Goal: Task Accomplishment & Management: Use online tool/utility

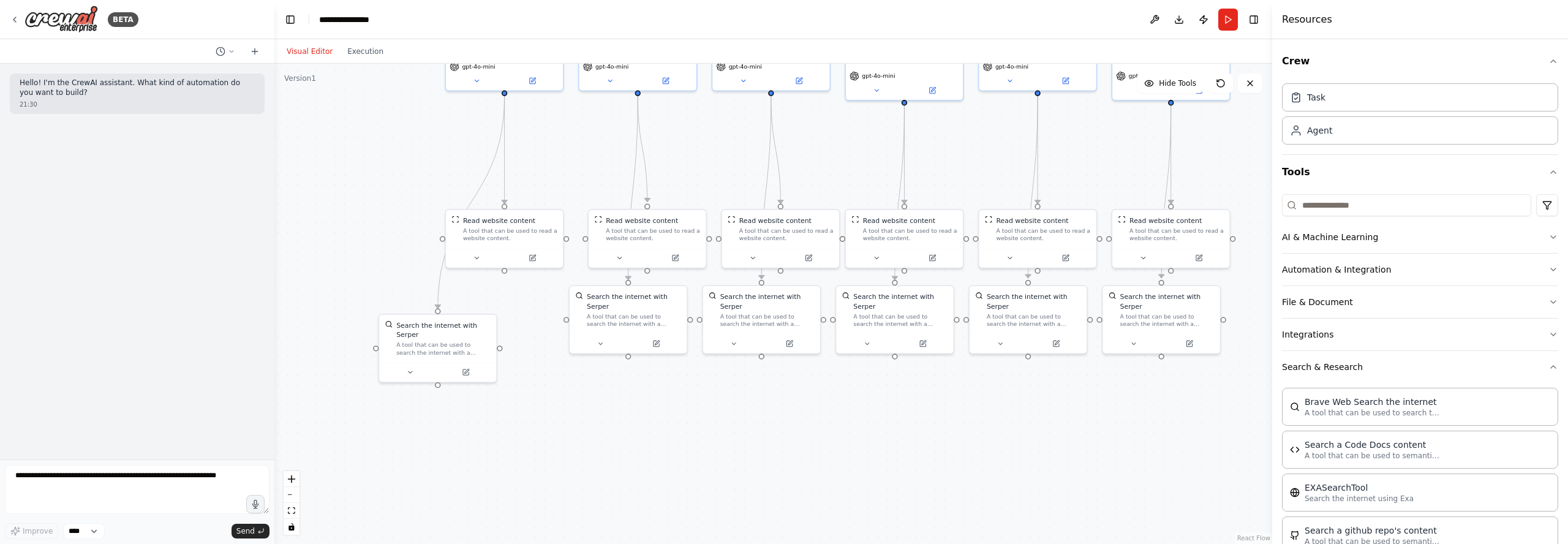
scroll to position [1112, 0]
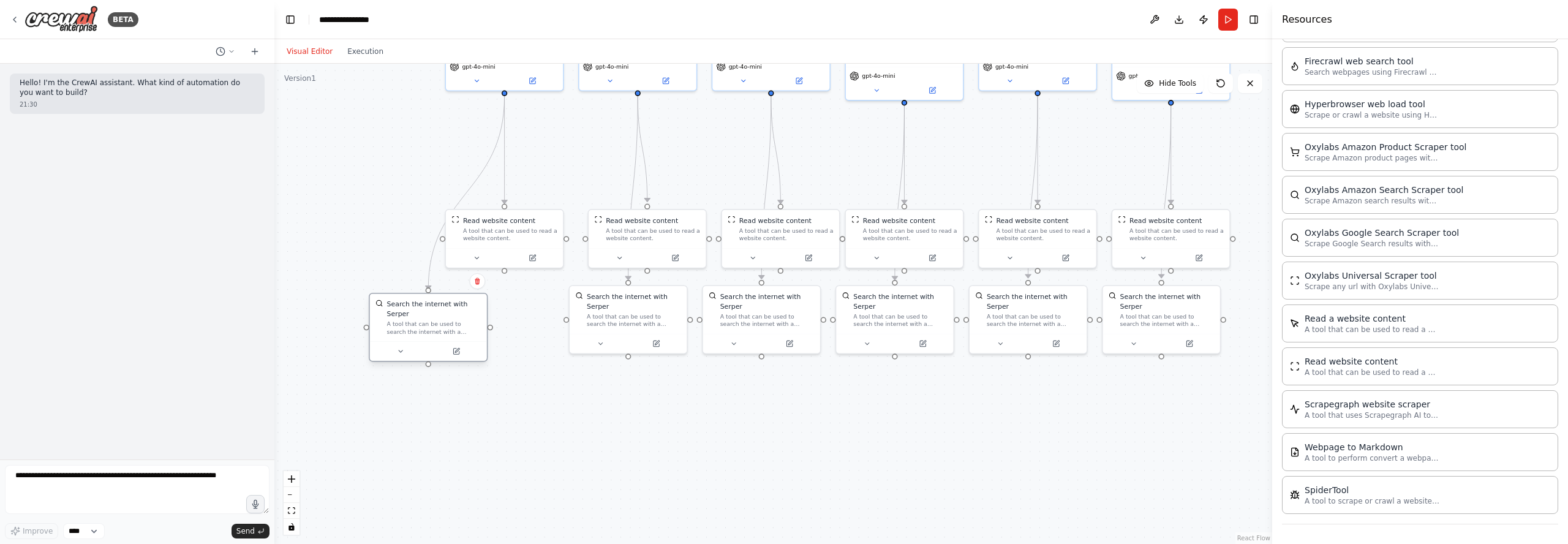
drag, startPoint x: 446, startPoint y: 352, endPoint x: 432, endPoint y: 330, distance: 26.1
click at [432, 330] on div "A tool that can be used to search the internet with a search_query. Supports di…" at bounding box center [434, 328] width 95 height 15
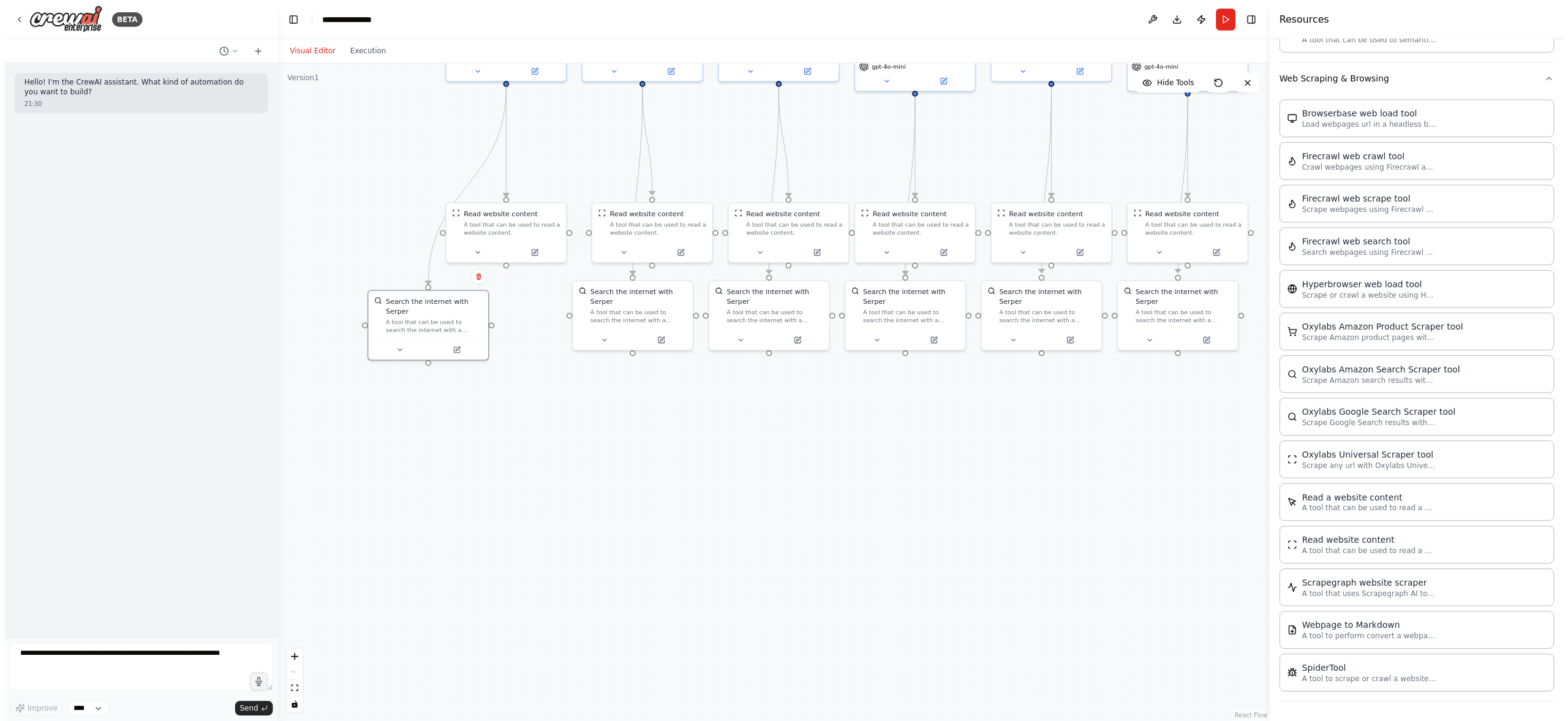
scroll to position [934, 0]
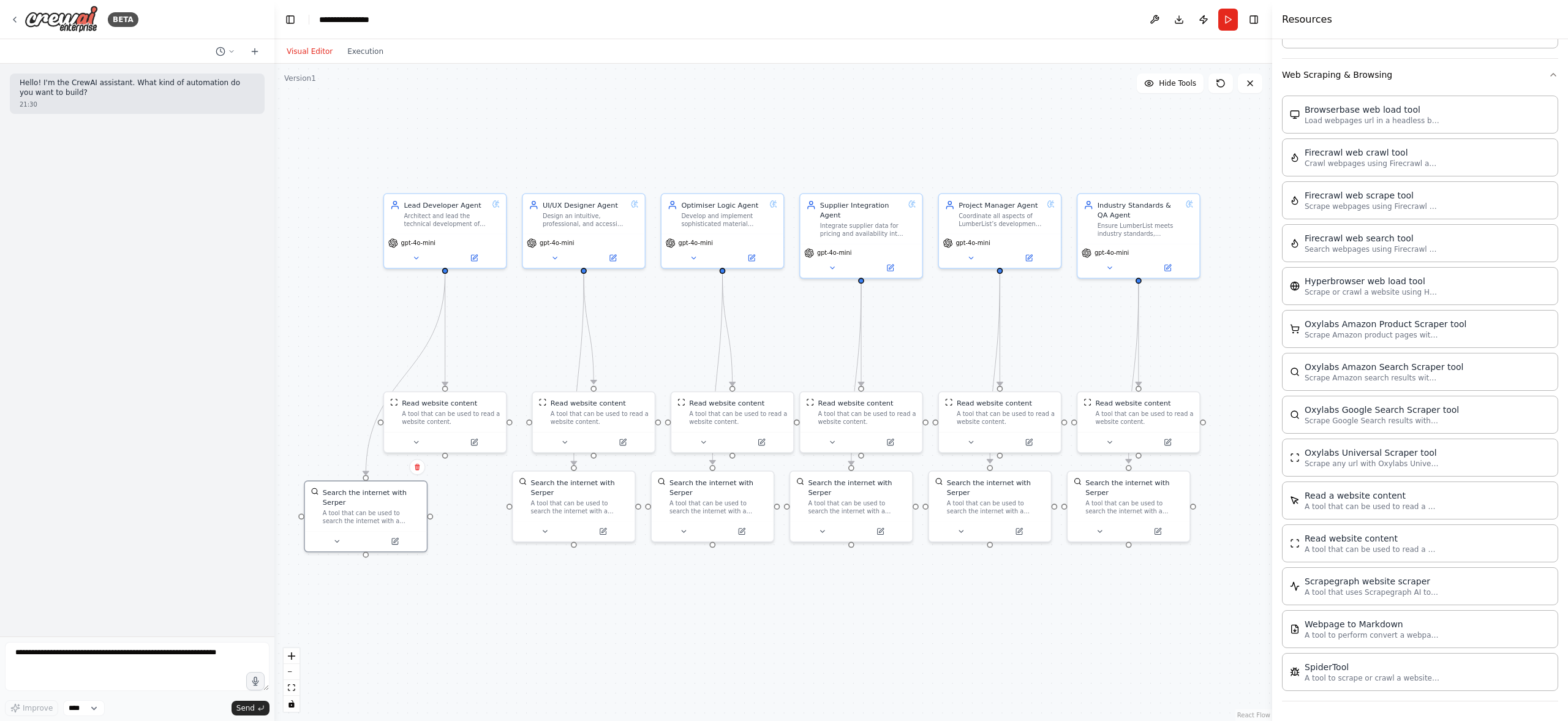
drag, startPoint x: 660, startPoint y: 643, endPoint x: 590, endPoint y: 613, distance: 76.2
click at [590, 544] on div ".deletable-edge-delete-btn { width: 20px; height: 20px; border: 0px solid #ffff…" at bounding box center [773, 392] width 997 height 657
click at [1257, 20] on button "Toggle Right Sidebar" at bounding box center [1254, 19] width 17 height 17
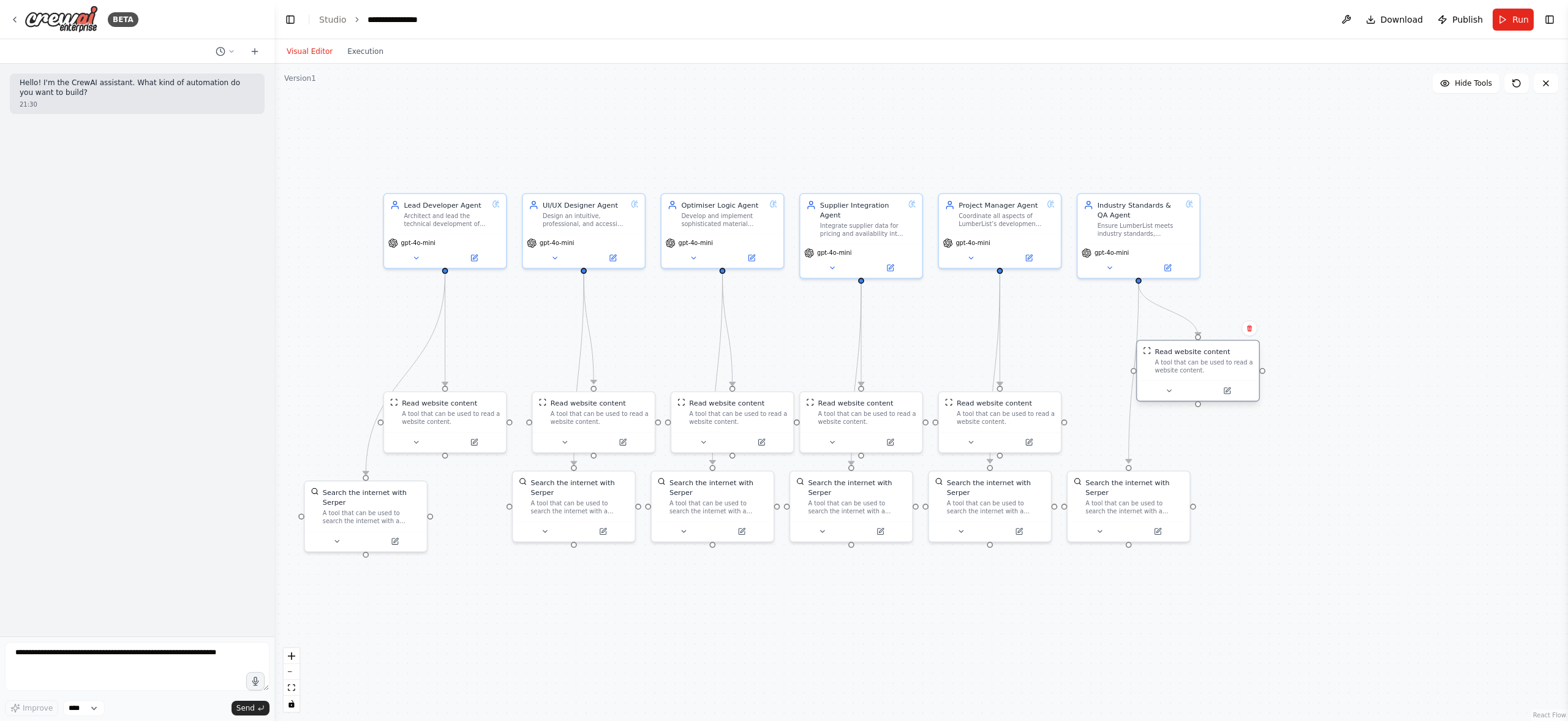
drag, startPoint x: 1141, startPoint y: 434, endPoint x: 1200, endPoint y: 381, distance: 79.3
click at [1200, 381] on div at bounding box center [1198, 390] width 122 height 20
drag, startPoint x: 1039, startPoint y: 419, endPoint x: 1092, endPoint y: 375, distance: 68.9
click at [1092, 375] on div "Read website content A tool that can be used to read a website content." at bounding box center [1059, 360] width 122 height 40
drag, startPoint x: 906, startPoint y: 383, endPoint x: 835, endPoint y: 361, distance: 74.3
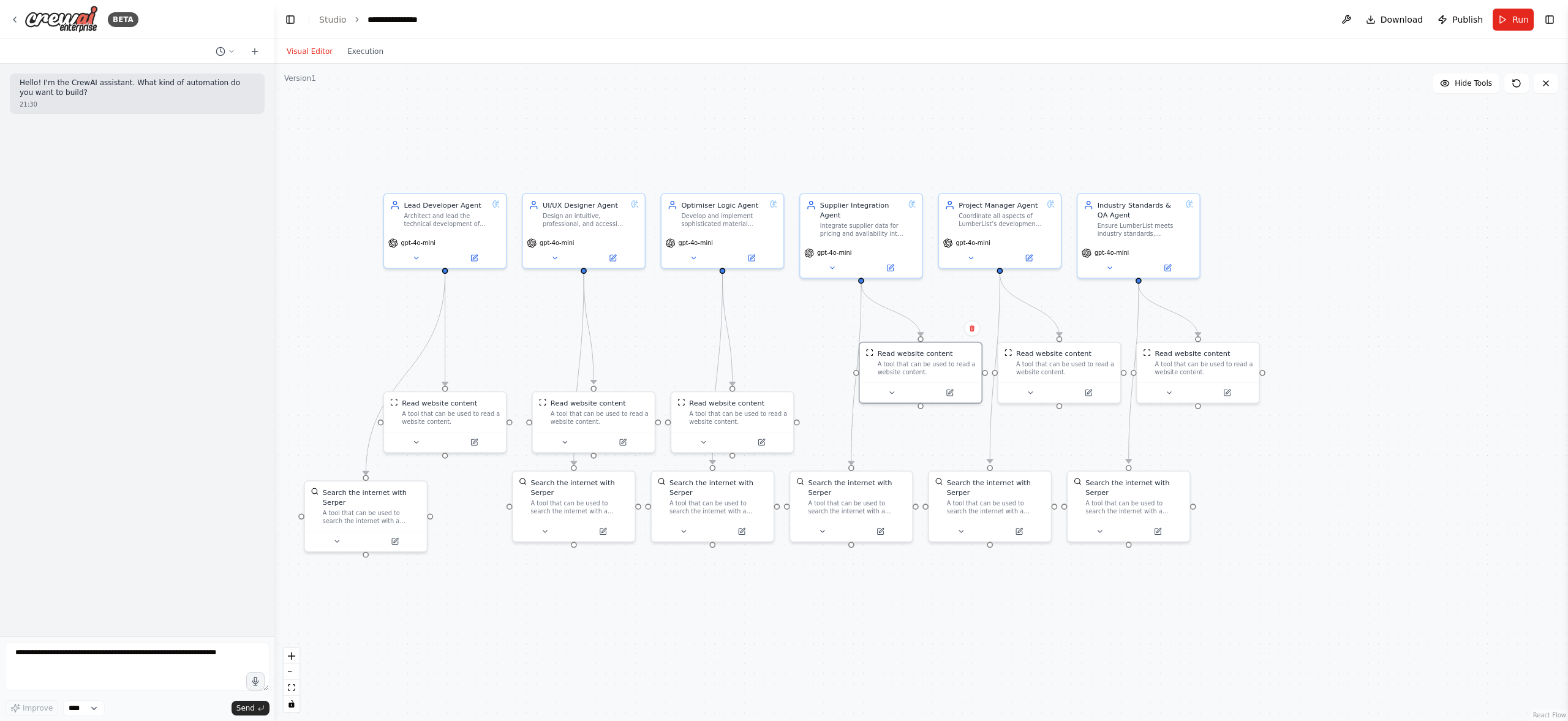
click at [926, 365] on div "A tool that can be used to read a website content." at bounding box center [927, 368] width 98 height 16
drag, startPoint x: 767, startPoint y: 376, endPoint x: 792, endPoint y: 359, distance: 30.2
click at [792, 359] on div "A tool that can be used to read a website content." at bounding box center [778, 366] width 98 height 16
drag, startPoint x: 618, startPoint y: 408, endPoint x: 650, endPoint y: 360, distance: 57.7
click at [650, 360] on div "A tool that can be used to read a website content." at bounding box center [629, 366] width 98 height 16
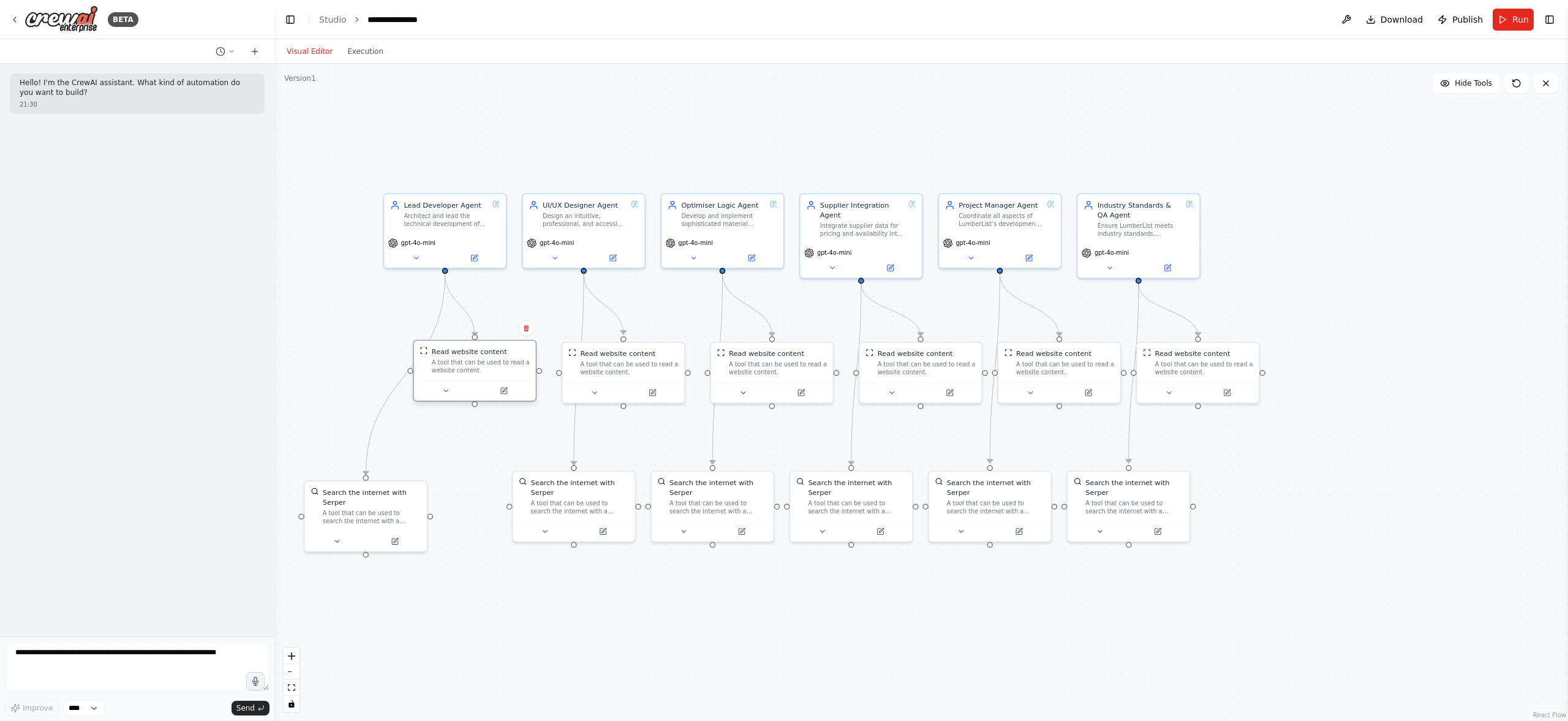
drag, startPoint x: 485, startPoint y: 373, endPoint x: 533, endPoint y: 376, distance: 48.1
click at [487, 376] on div "Read website content A tool that can be used to read a website content." at bounding box center [475, 371] width 124 height 62
drag, startPoint x: 470, startPoint y: 376, endPoint x: 463, endPoint y: 376, distance: 7.0
click at [463, 376] on div "Read website content A tool that can be used to read a website content." at bounding box center [475, 360] width 122 height 40
drag, startPoint x: 608, startPoint y: 373, endPoint x: 604, endPoint y: 378, distance: 6.4
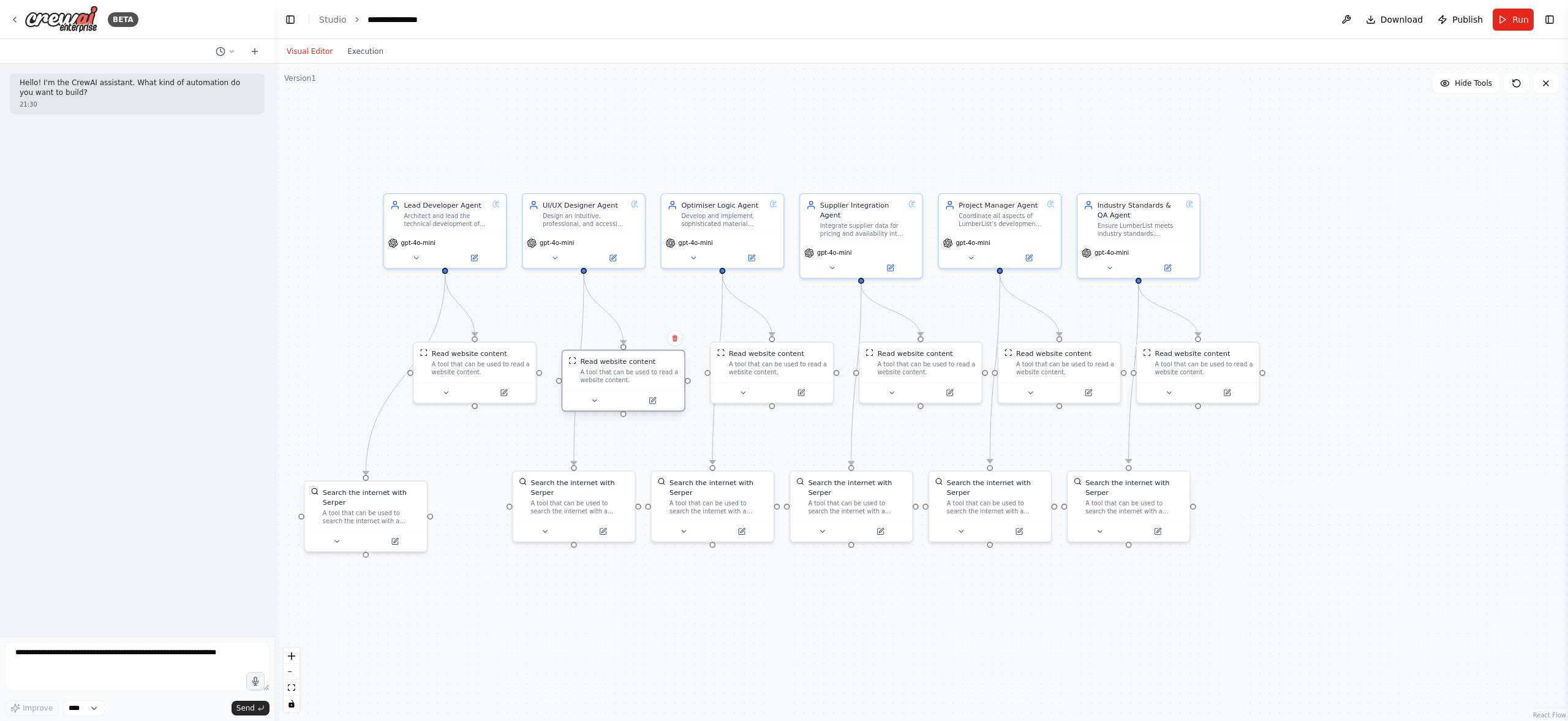
click at [604, 378] on div "A tool that can be used to read a website content." at bounding box center [629, 376] width 98 height 16
drag, startPoint x: 657, startPoint y: 373, endPoint x: 658, endPoint y: 363, distance: 10.0
click at [658, 363] on div "A tool that can be used to read a website content." at bounding box center [629, 366] width 98 height 16
drag, startPoint x: 1174, startPoint y: 369, endPoint x: 1192, endPoint y: 370, distance: 18.0
click at [1192, 370] on div "A tool that can be used to read a website content." at bounding box center [1224, 366] width 98 height 16
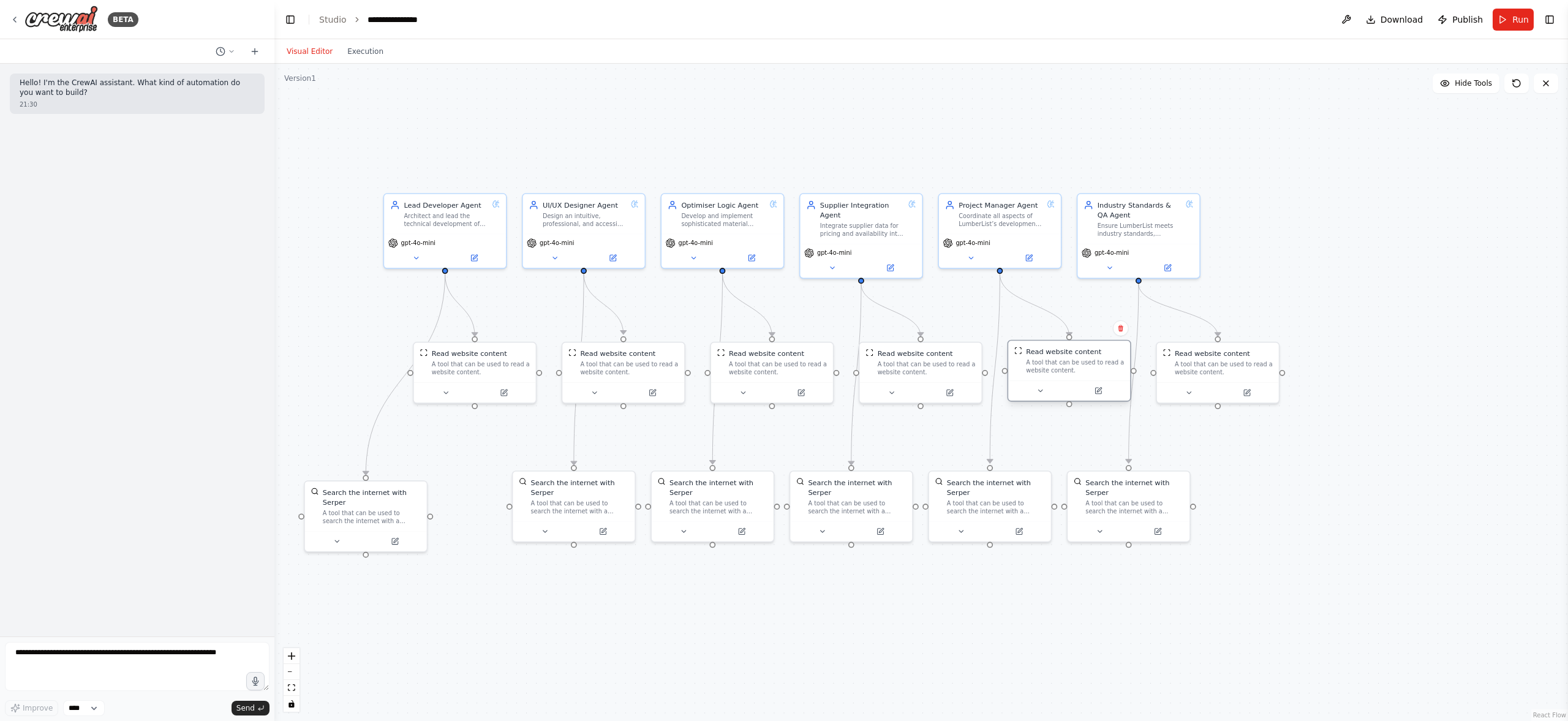
click at [1048, 381] on div at bounding box center [1069, 390] width 122 height 20
drag, startPoint x: 1213, startPoint y: 367, endPoint x: 1245, endPoint y: 367, distance: 32.0
click at [1245, 367] on div "A tool that can be used to read a website content." at bounding box center [1253, 366] width 98 height 16
drag, startPoint x: 1133, startPoint y: 251, endPoint x: 1144, endPoint y: 251, distance: 11.0
click at [1144, 251] on div "gpt-4o-mini" at bounding box center [1148, 251] width 114 height 10
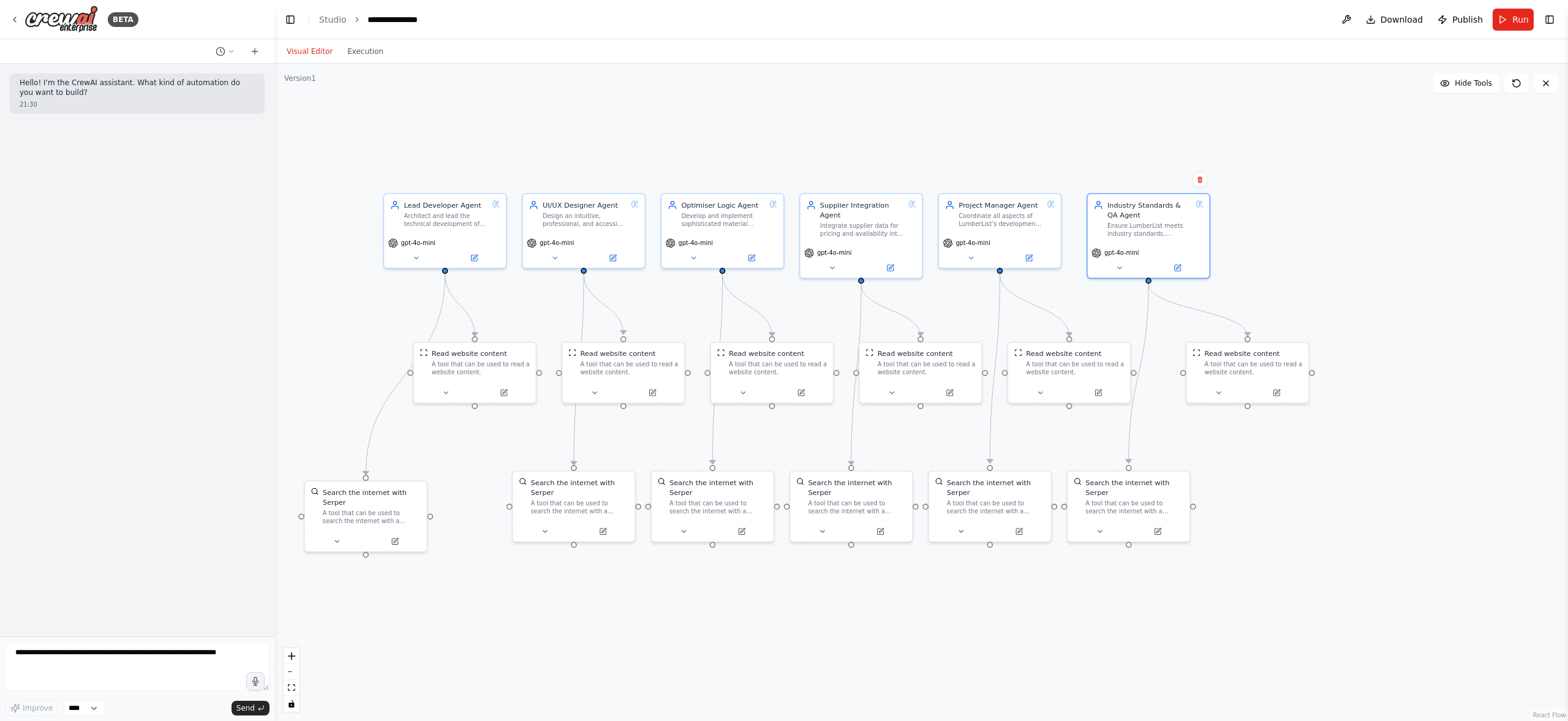
click at [1390, 478] on div ".deletable-edge-delete-btn { width: 20px; height: 20px; border: 0px solid #ffff…" at bounding box center [921, 392] width 1294 height 657
click at [906, 372] on div "A tool that can be used to read a website content." at bounding box center [927, 366] width 98 height 16
drag, startPoint x: 401, startPoint y: 515, endPoint x: 408, endPoint y: 483, distance: 32.8
click at [408, 483] on div "A tool that can be used to search the internet with a search_query. Supports di…" at bounding box center [381, 485] width 98 height 16
drag, startPoint x: 568, startPoint y: 500, endPoint x: 553, endPoint y: 480, distance: 25.0
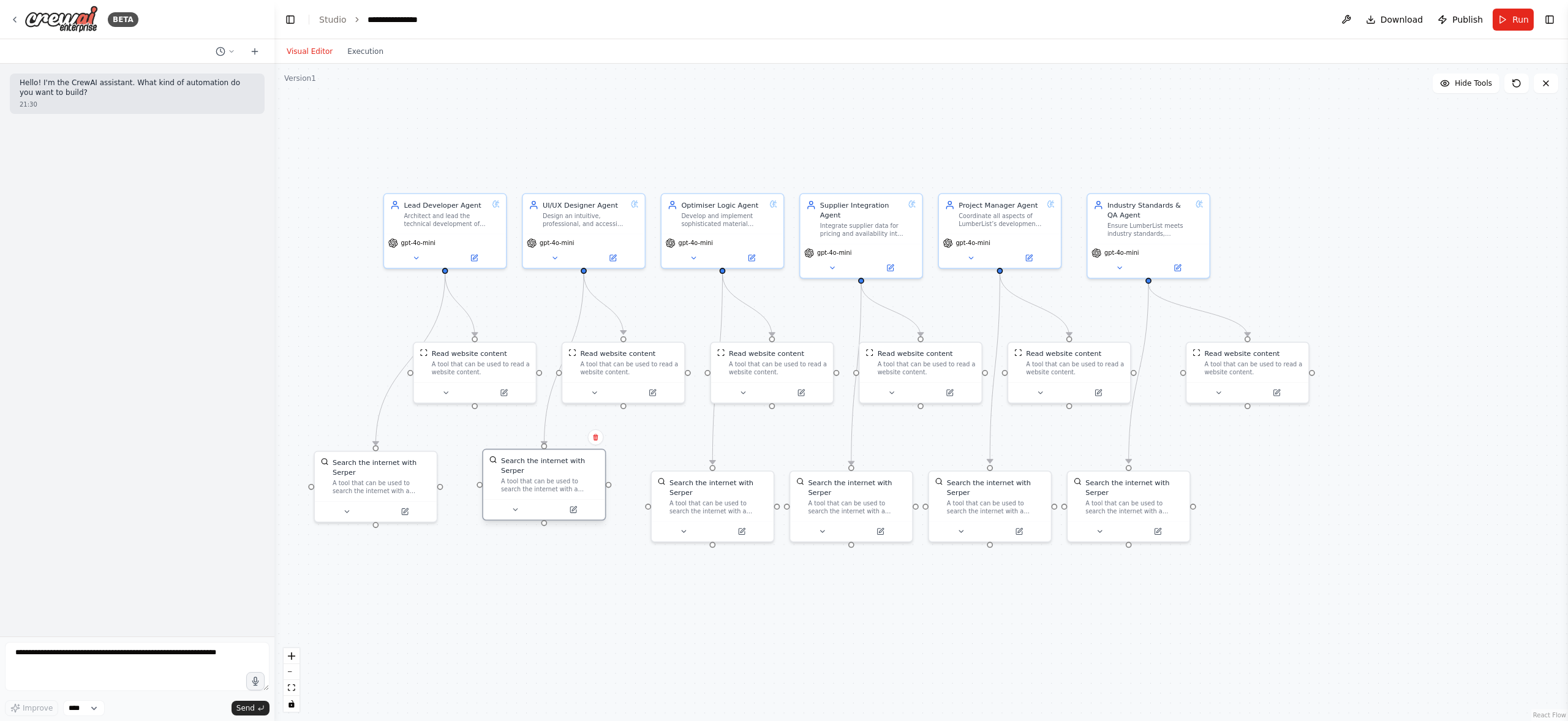
click at [544, 481] on div "A tool that can be used to search the internet with a search_query. Supports di…" at bounding box center [550, 485] width 98 height 16
drag, startPoint x: 740, startPoint y: 508, endPoint x: 738, endPoint y: 490, distance: 18.1
click at [738, 490] on div "A tool that can be used to search the internet with a search_query. Supports di…" at bounding box center [718, 485] width 98 height 16
drag, startPoint x: 859, startPoint y: 513, endPoint x: 905, endPoint y: 495, distance: 49.4
click at [877, 495] on div "Search the internet with Serper A tool that can be used to search the internet …" at bounding box center [871, 474] width 122 height 50
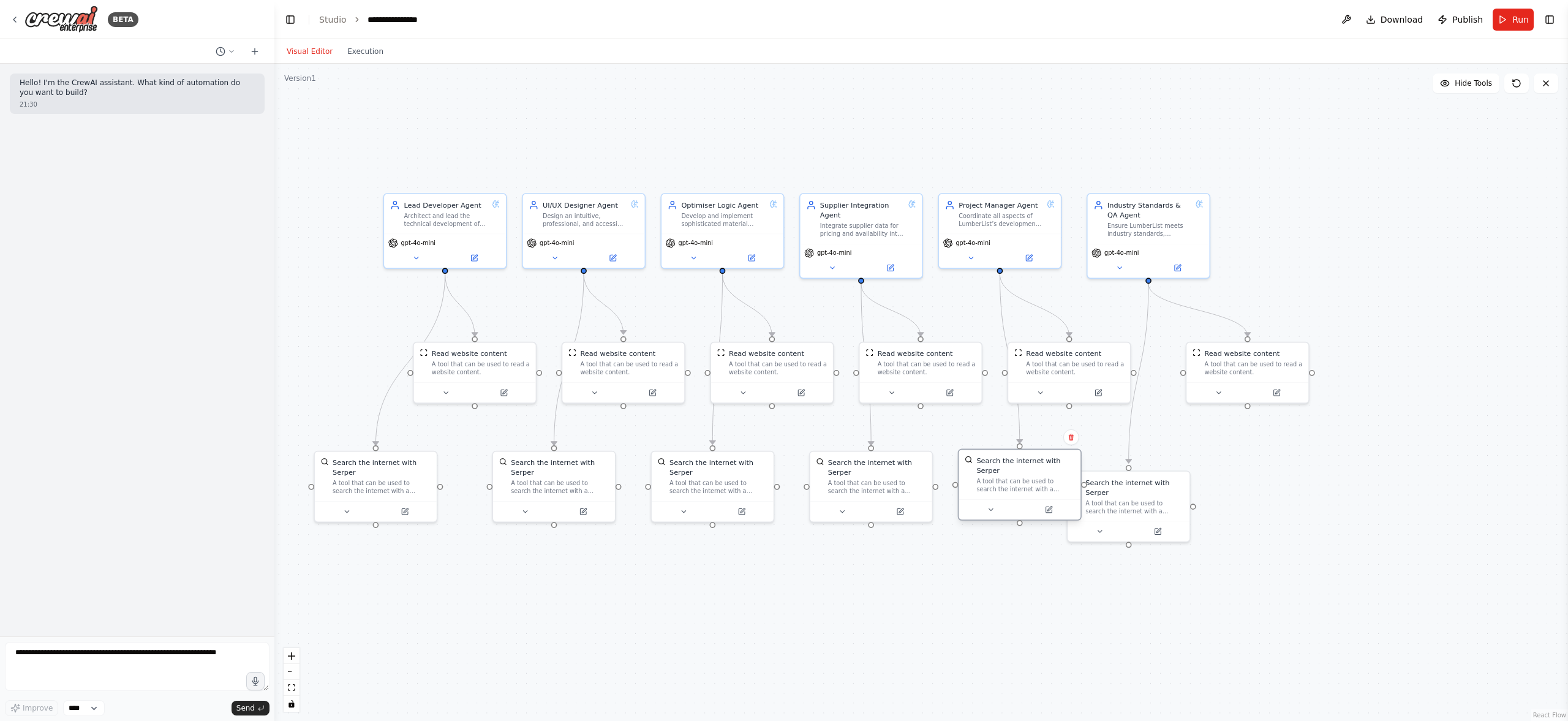
drag, startPoint x: 1034, startPoint y: 488, endPoint x: 1060, endPoint y: 477, distance: 28.2
click at [1060, 477] on div "Search the internet with Serper A tool that can be used to search the internet …" at bounding box center [1025, 474] width 98 height 37
drag, startPoint x: 1151, startPoint y: 501, endPoint x: 1213, endPoint y: 486, distance: 63.8
click at [1213, 486] on div "Search the internet with Serper A tool that can be used to search the internet …" at bounding box center [1194, 474] width 98 height 37
click at [1383, 532] on div ".deletable-edge-delete-btn { width: 20px; height: 20px; border: 0px solid #ffff…" at bounding box center [921, 392] width 1294 height 657
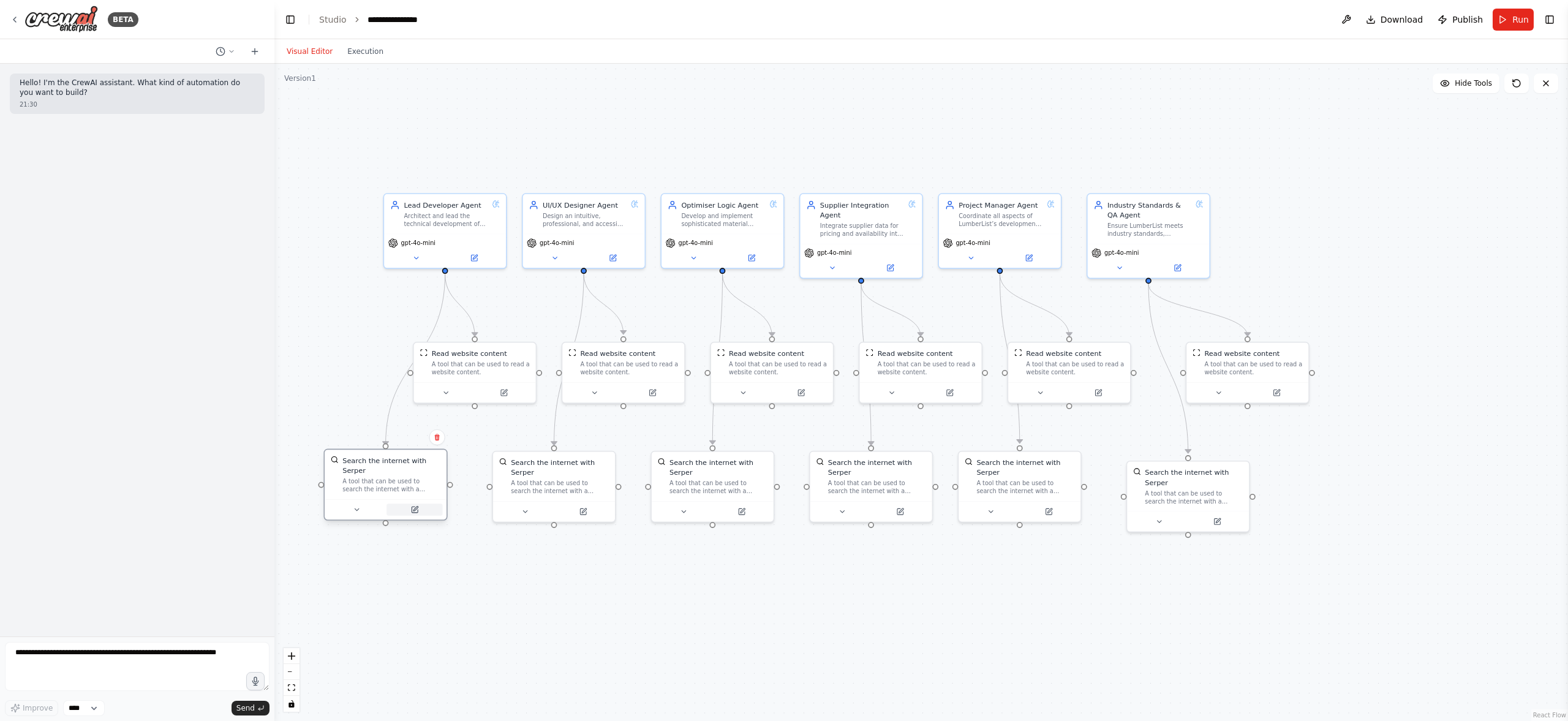
drag, startPoint x: 372, startPoint y: 510, endPoint x: 387, endPoint y: 506, distance: 15.5
click at [387, 506] on div at bounding box center [385, 509] width 114 height 12
click at [811, 544] on div ".deletable-edge-delete-btn { width: 20px; height: 20px; border: 0px solid #ffff…" at bounding box center [921, 392] width 1294 height 657
click at [1485, 80] on span "Hide Tools" at bounding box center [1473, 84] width 37 height 10
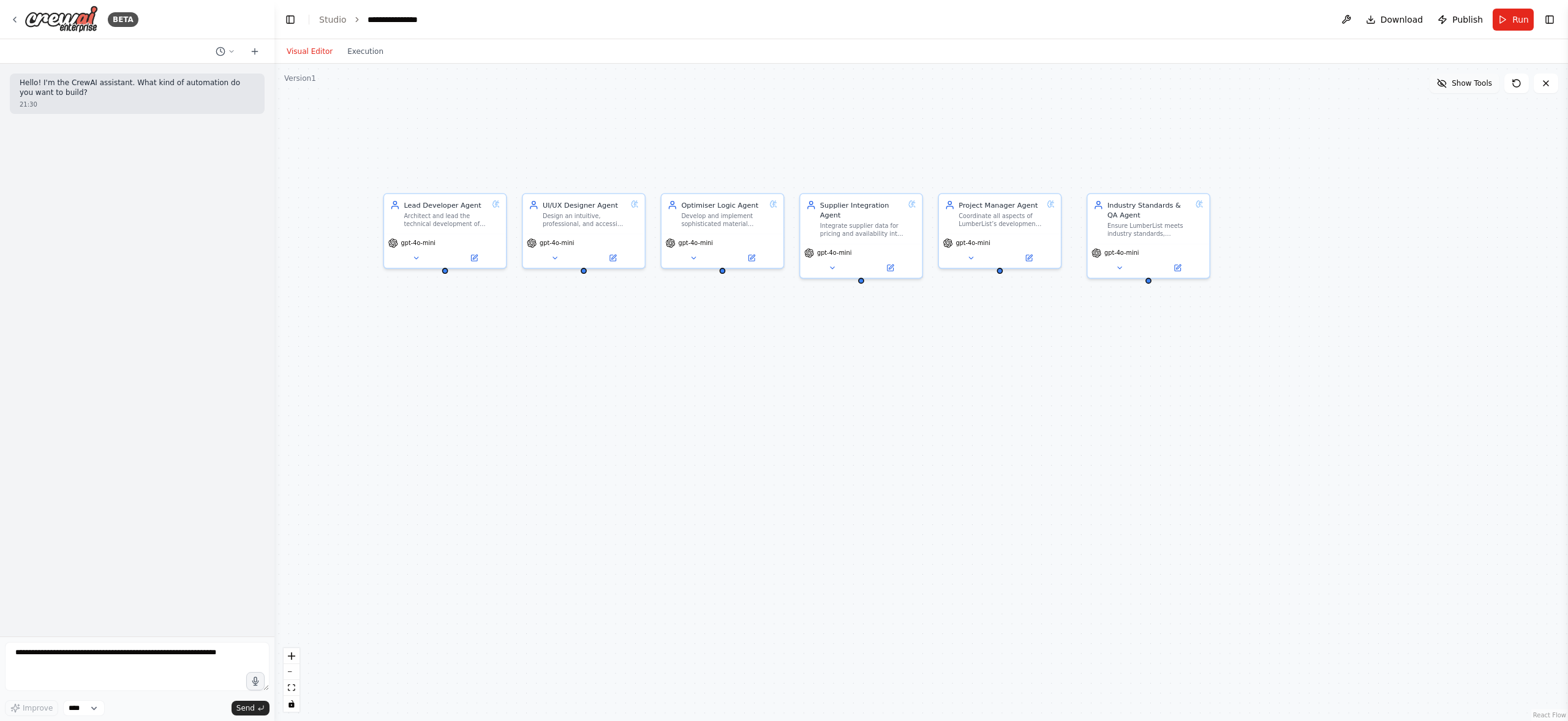
click at [1484, 82] on span "Show Tools" at bounding box center [1472, 84] width 41 height 10
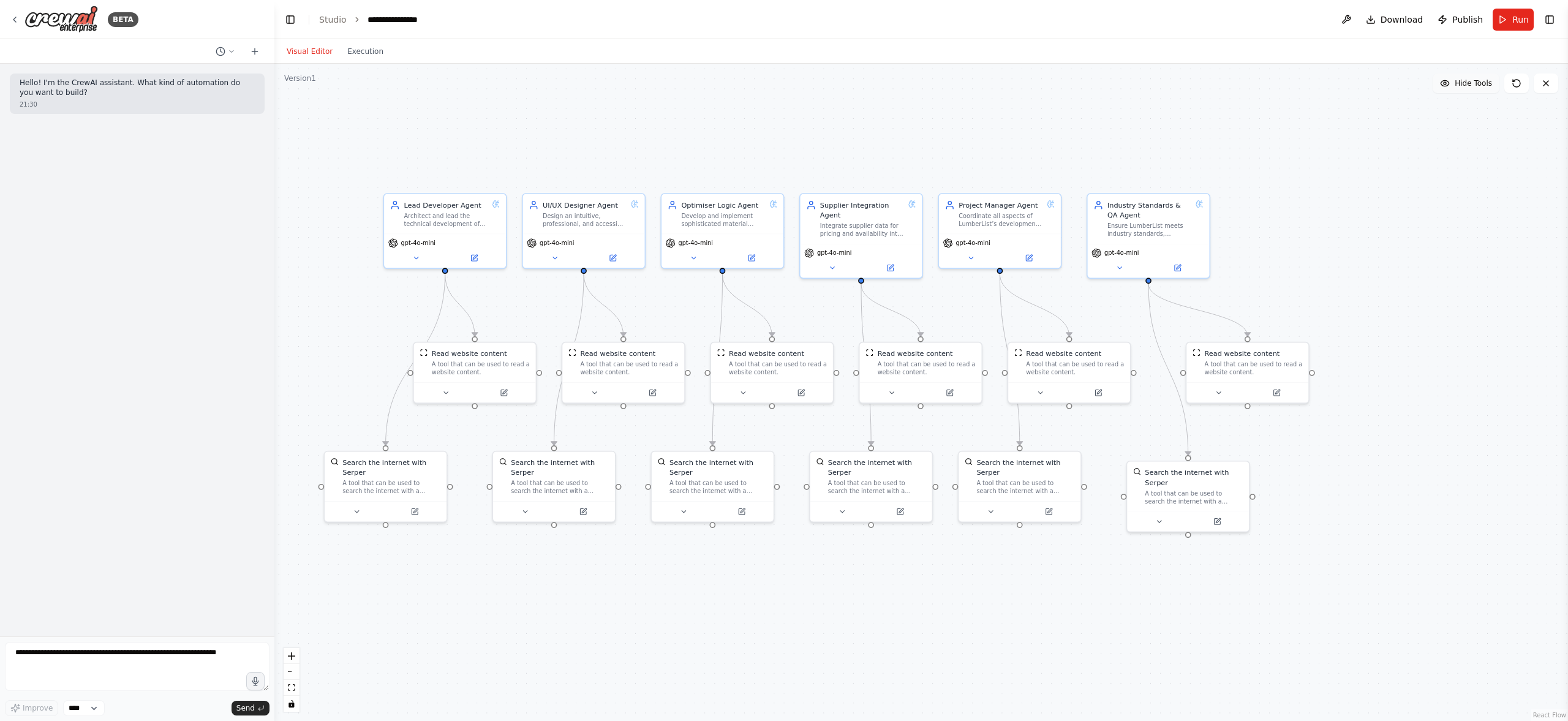
click at [1484, 81] on span "Hide Tools" at bounding box center [1473, 84] width 37 height 10
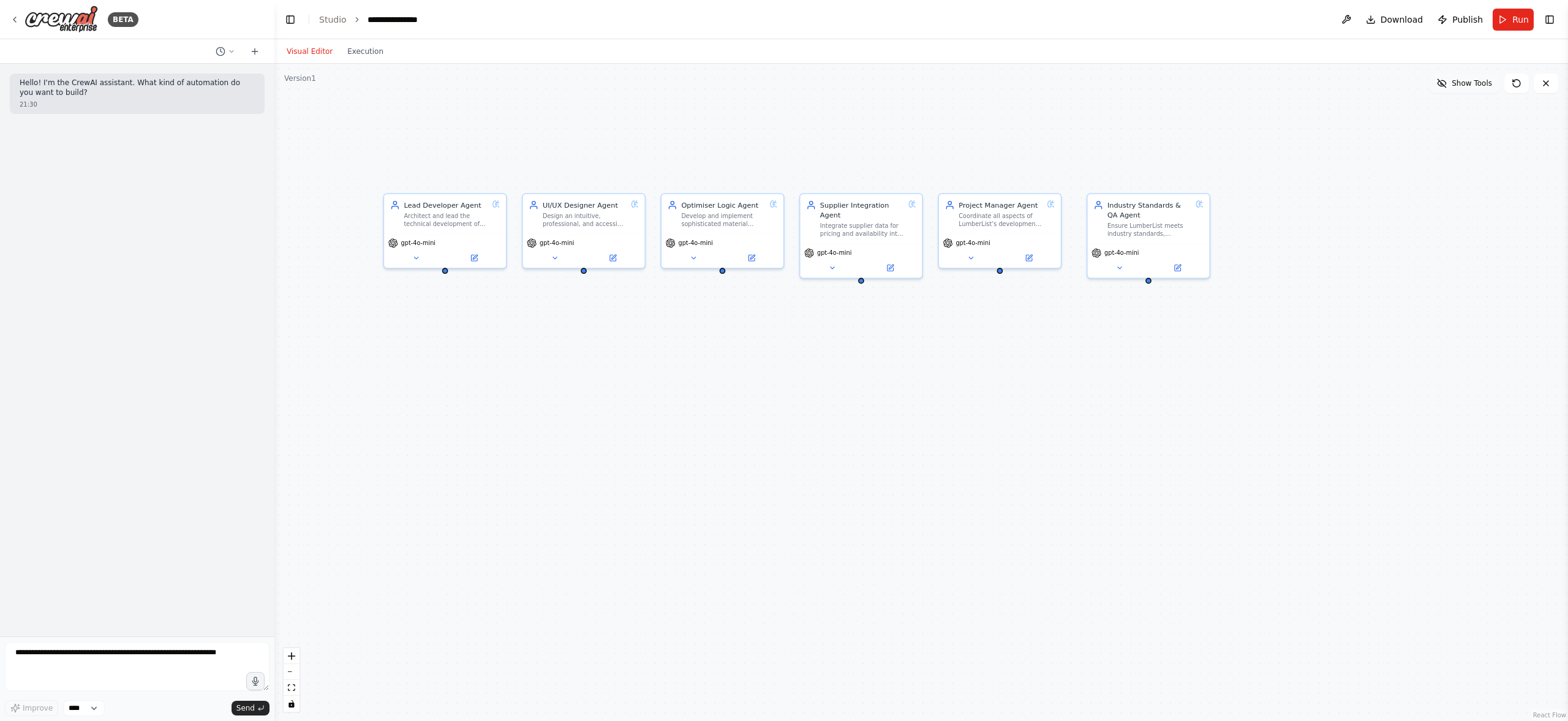
click at [1484, 81] on span "Show Tools" at bounding box center [1472, 84] width 41 height 10
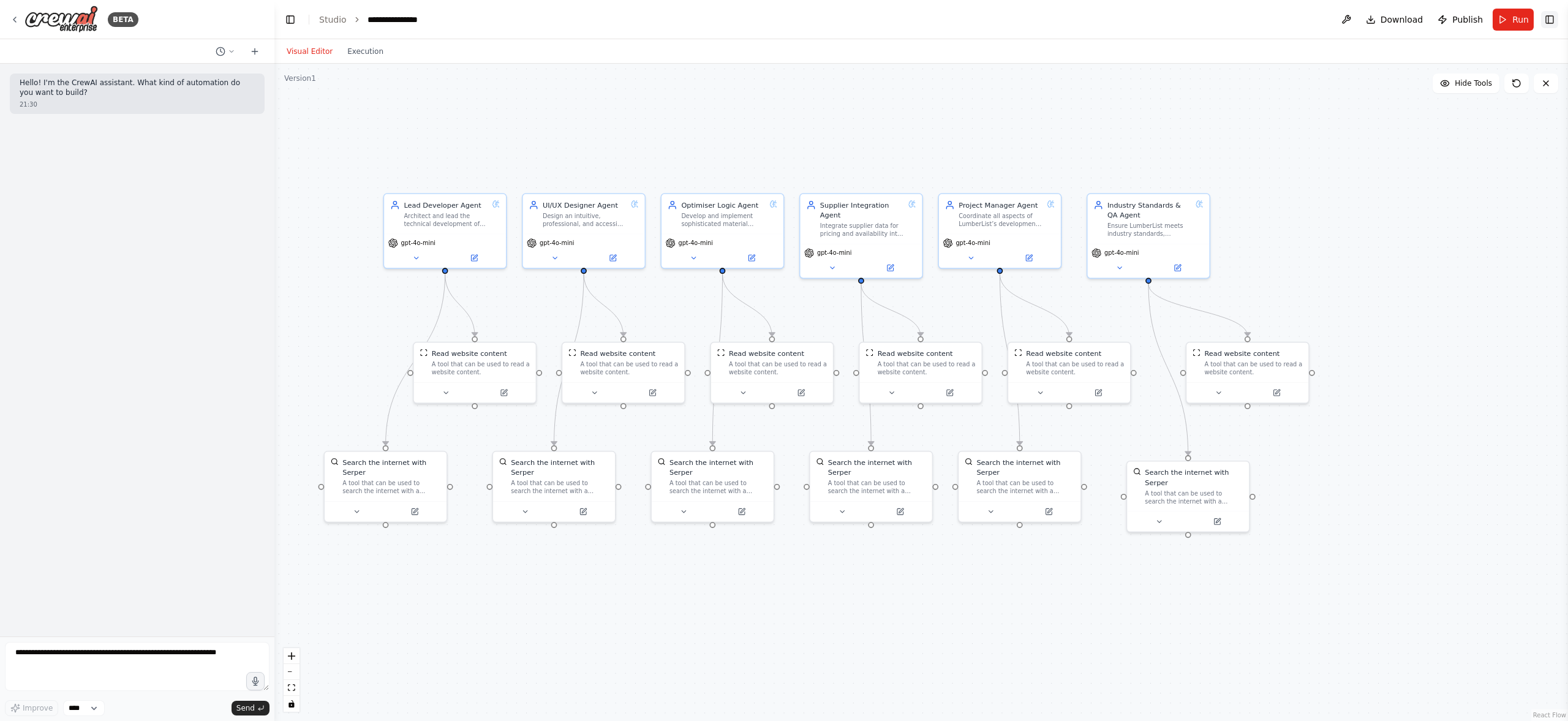
click at [1549, 20] on button "Toggle Right Sidebar" at bounding box center [1549, 19] width 17 height 17
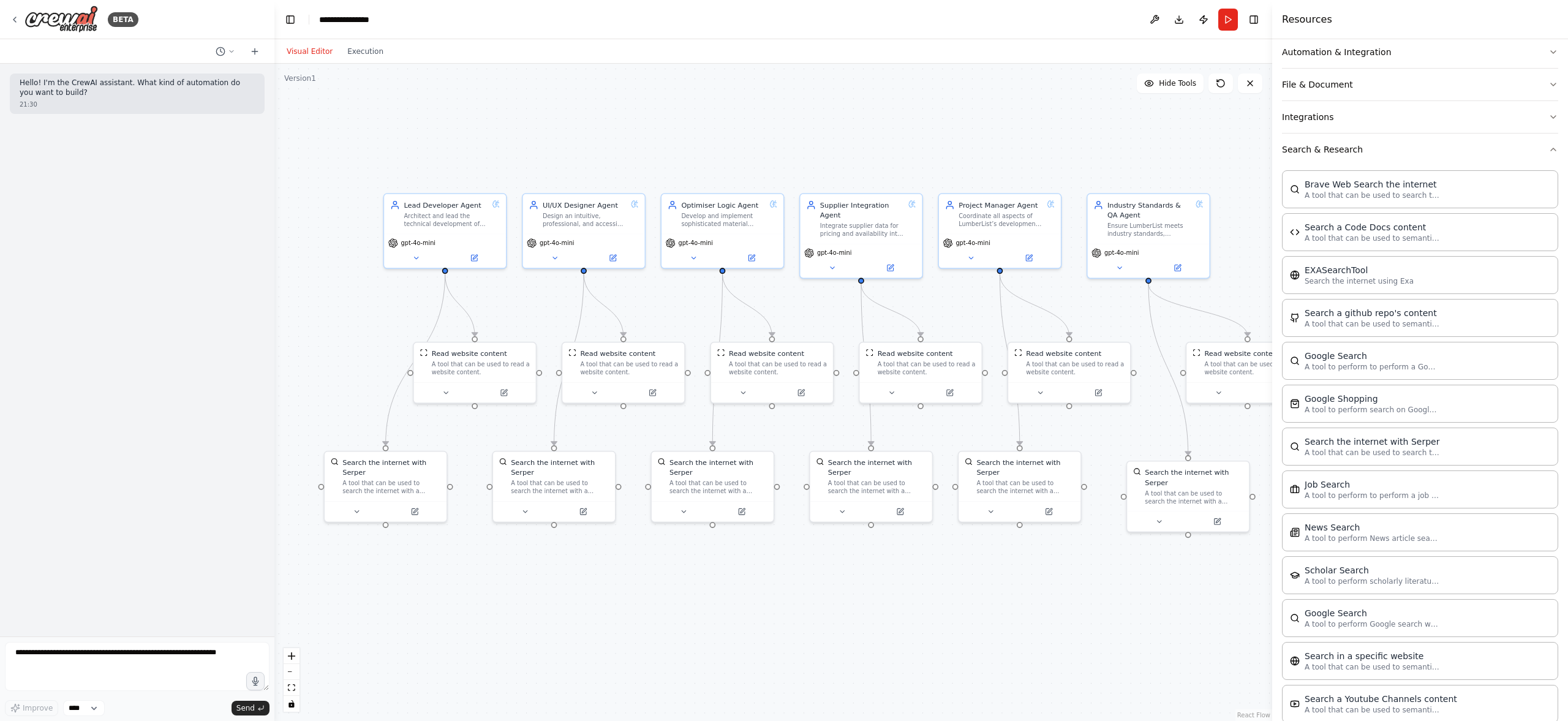
scroll to position [0, 0]
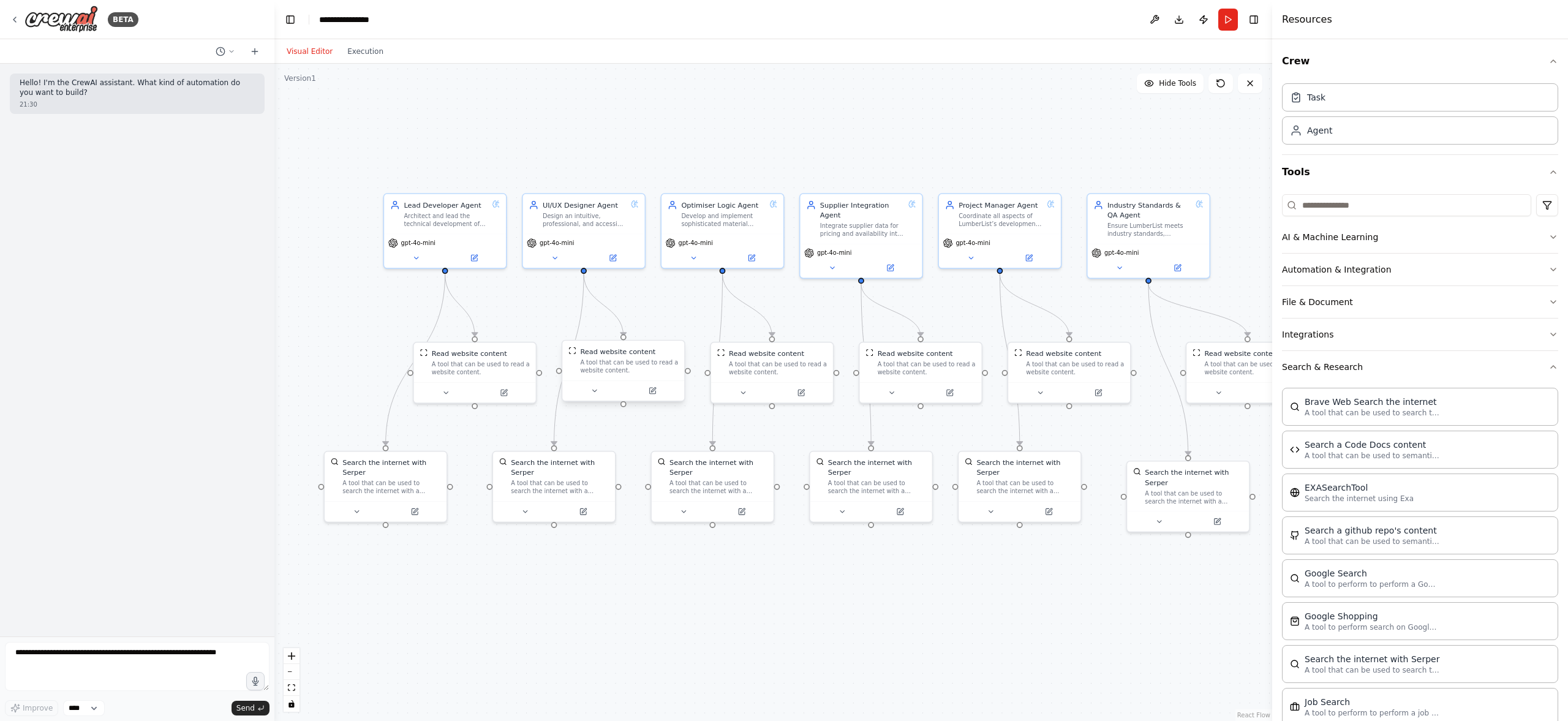
click at [614, 360] on div "A tool that can be used to read a website content." at bounding box center [629, 366] width 98 height 16
click at [1112, 219] on div "Industry Standards & QA Agent Ensure LumberList meets industry standards, regul…" at bounding box center [1149, 216] width 84 height 37
click at [1095, 208] on div "Industry Standards & QA Agent Ensure LumberList meets industry standards, regul…" at bounding box center [1149, 216] width 111 height 37
click at [1098, 206] on icon at bounding box center [1098, 202] width 10 height 10
click at [1199, 204] on icon at bounding box center [1200, 202] width 8 height 8
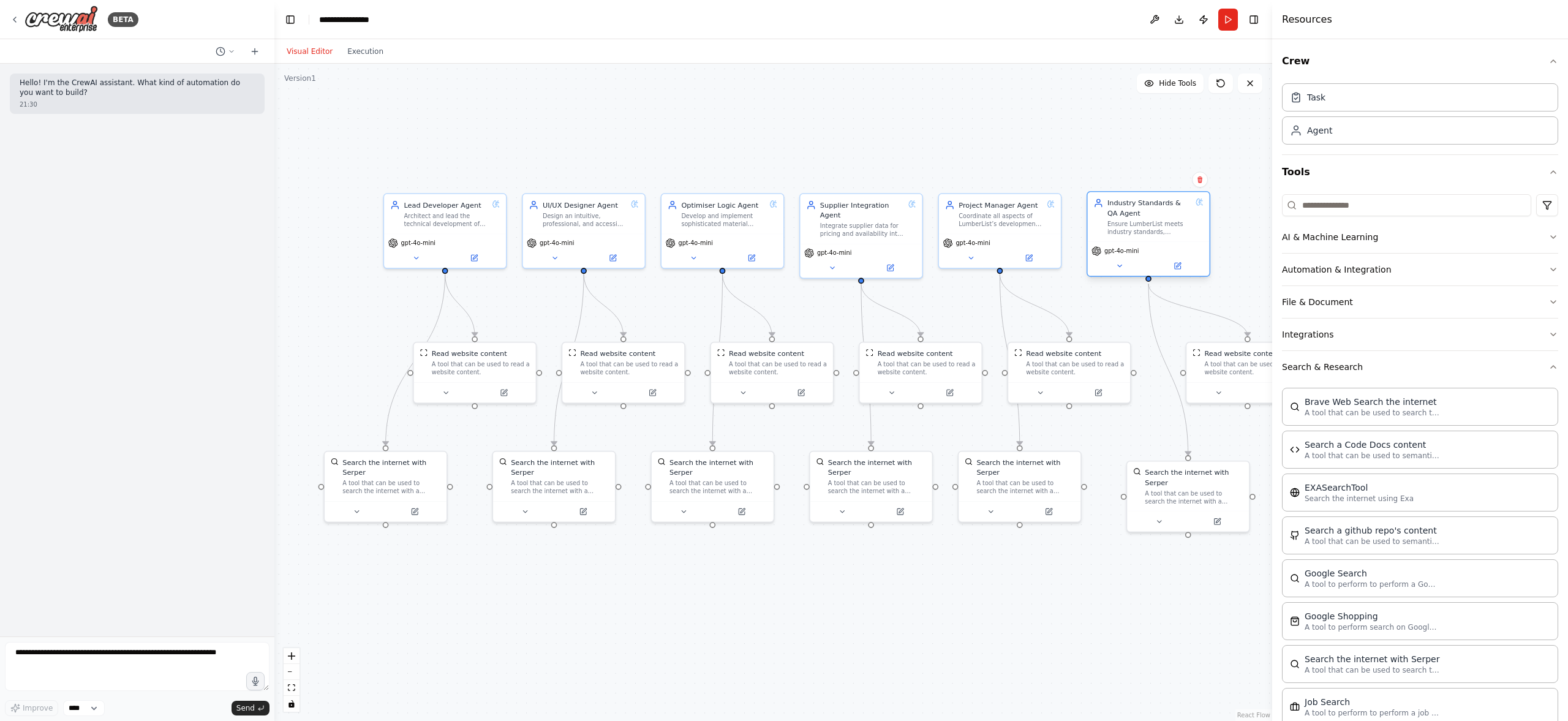
click at [1199, 202] on icon at bounding box center [1199, 202] width 1 height 1
click at [1167, 269] on button at bounding box center [1177, 265] width 56 height 12
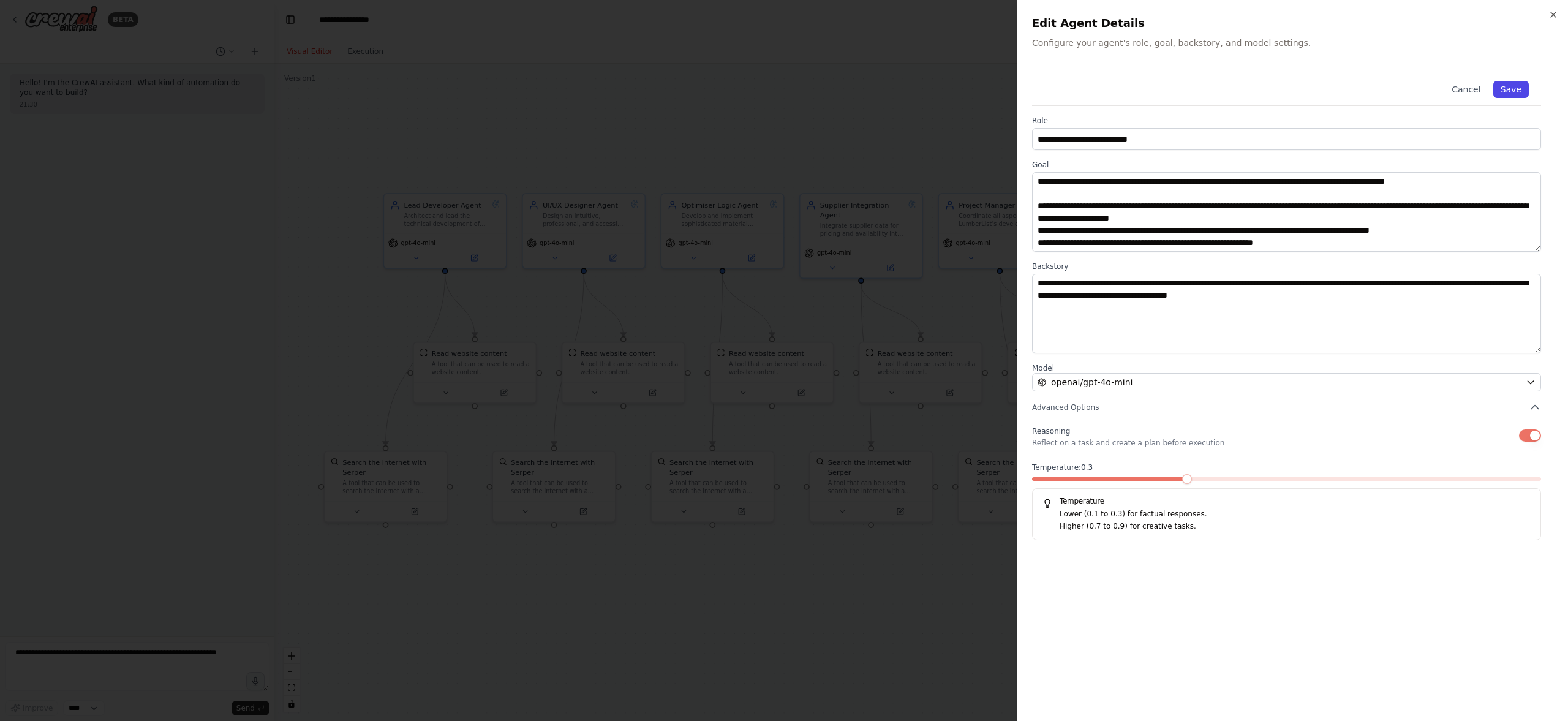
click at [1511, 90] on button "Save" at bounding box center [1511, 89] width 35 height 17
click at [1508, 93] on button "Save" at bounding box center [1511, 89] width 35 height 17
click at [1550, 15] on icon "button" at bounding box center [1553, 15] width 10 height 10
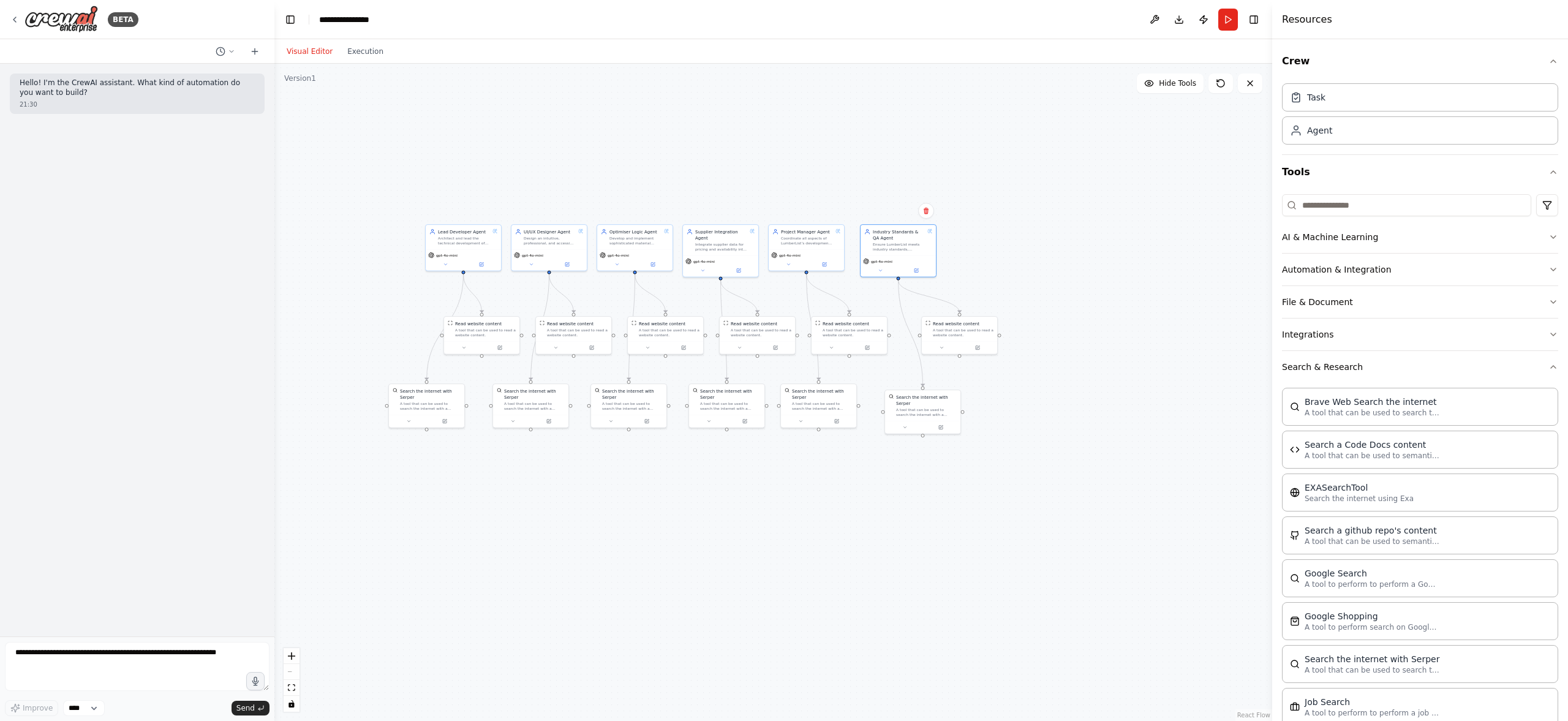
drag, startPoint x: 982, startPoint y: 496, endPoint x: 798, endPoint y: 521, distance: 185.7
click at [798, 521] on div ".deletable-edge-delete-btn { width: 20px; height: 20px; border: 0px solid #ffff…" at bounding box center [773, 392] width 997 height 657
click at [828, 211] on div "Project Manager Agent Coordinate all aspects of LumberList’s development to ens…" at bounding box center [812, 206] width 78 height 25
drag, startPoint x: 812, startPoint y: 242, endPoint x: 450, endPoint y: 281, distance: 364.1
click at [450, 281] on div ".deletable-edge-delete-btn { width: 20px; height: 20px; border: 0px solid #ffff…" at bounding box center [773, 392] width 997 height 657
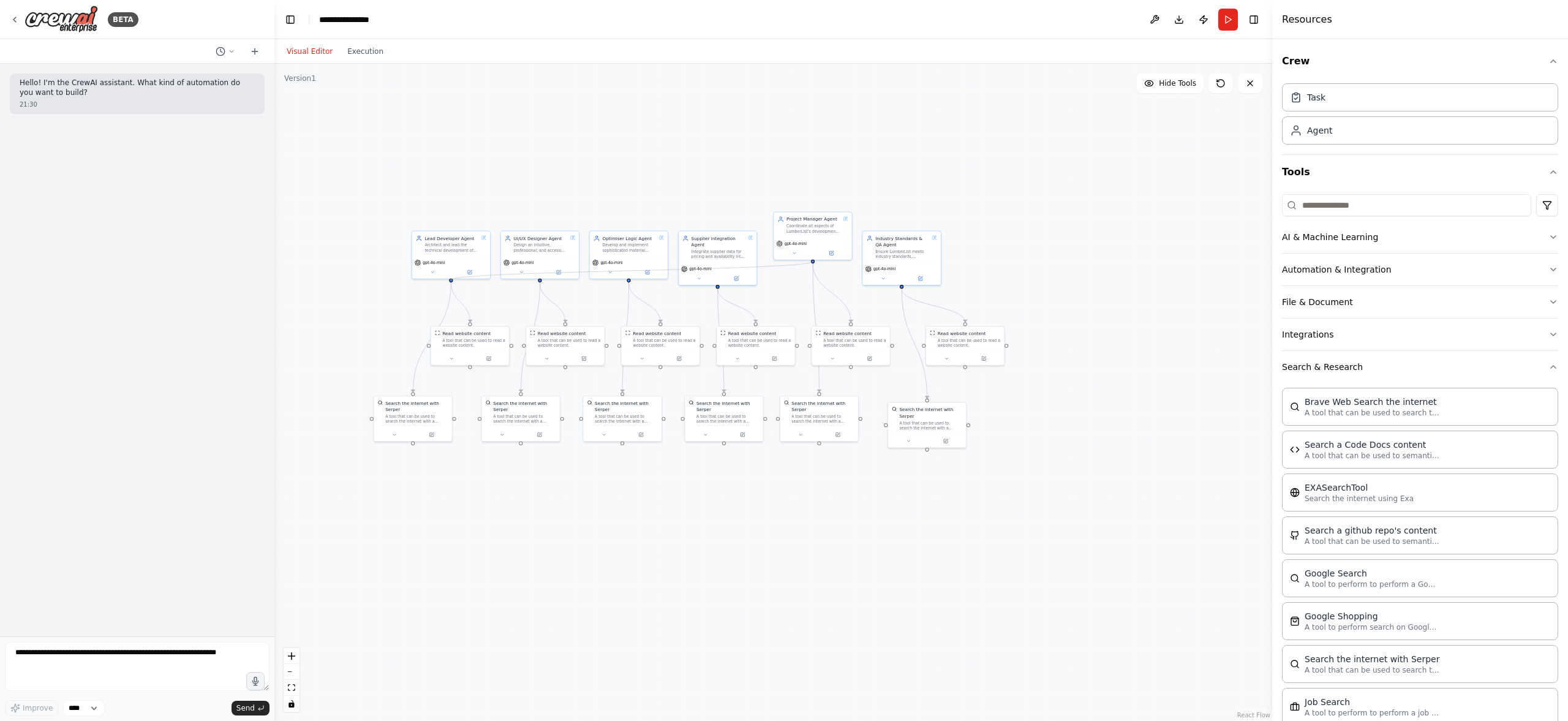
drag, startPoint x: 813, startPoint y: 260, endPoint x: 450, endPoint y: 279, distance: 363.5
click at [450, 279] on div ".deletable-edge-delete-btn { width: 20px; height: 20px; border: 0px solid #ffff…" at bounding box center [773, 392] width 997 height 657
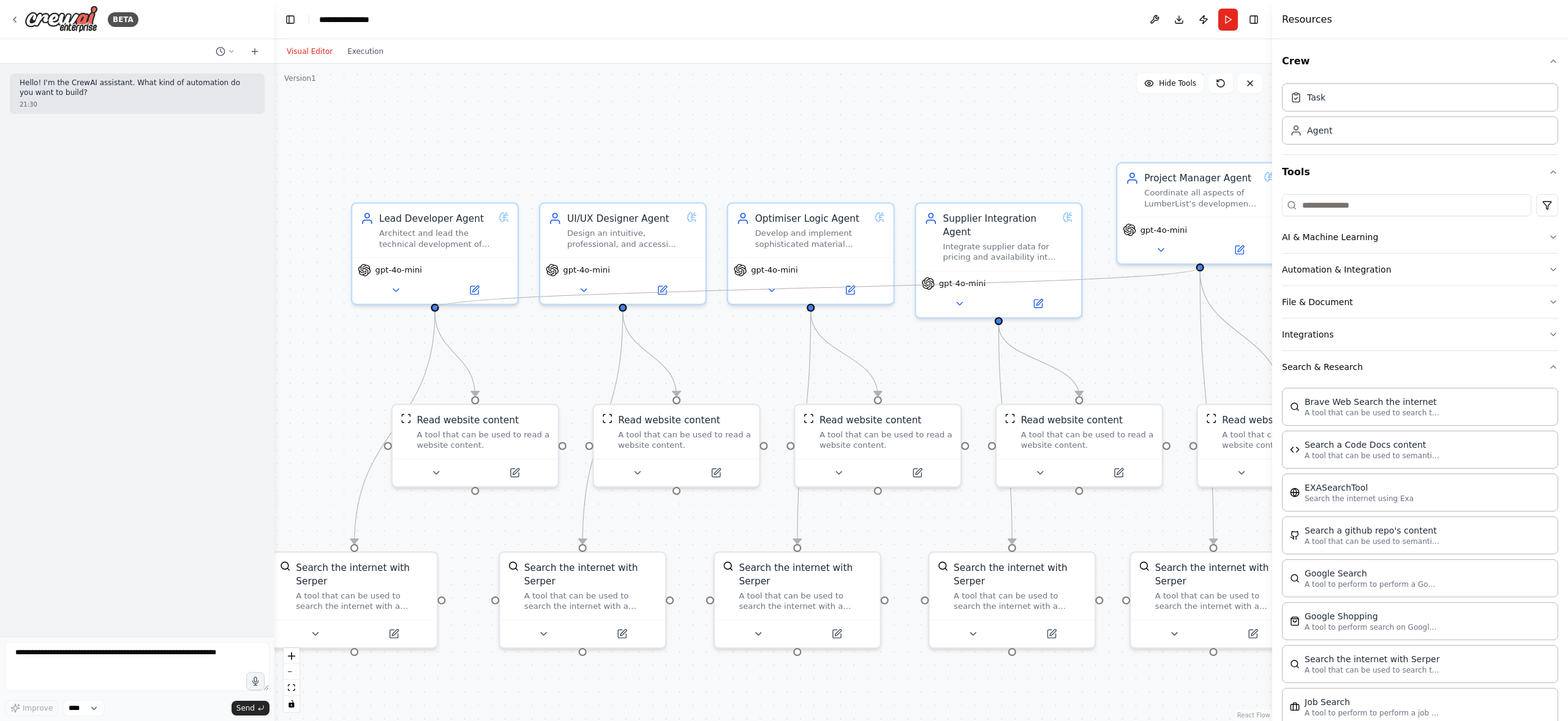
drag, startPoint x: 1200, startPoint y: 267, endPoint x: 434, endPoint y: 308, distance: 767.1
click at [434, 308] on div ".deletable-edge-delete-btn { width: 20px; height: 20px; border: 0px solid #ffff…" at bounding box center [773, 392] width 997 height 657
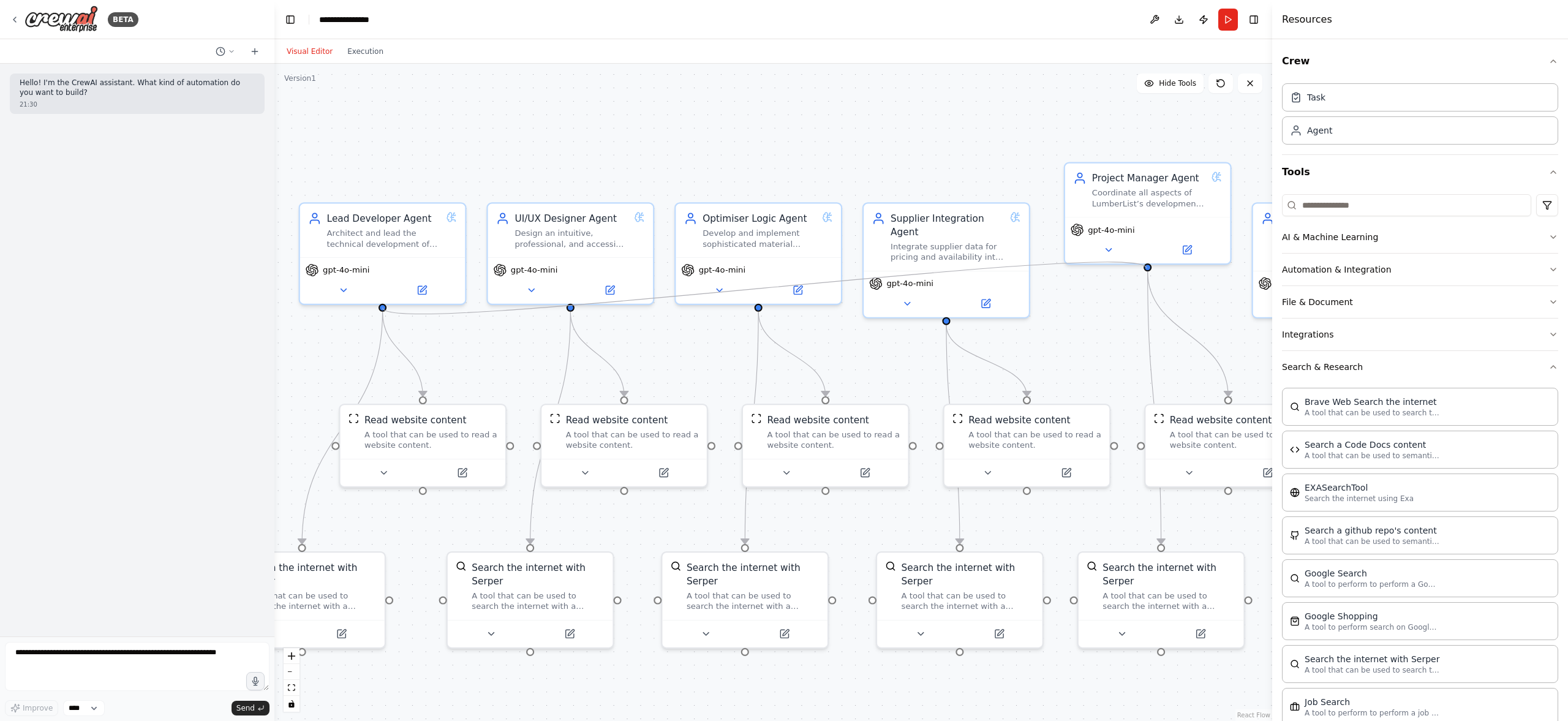
drag, startPoint x: 466, startPoint y: 311, endPoint x: 1147, endPoint y: 268, distance: 682.4
click at [1147, 268] on div ".deletable-edge-delete-btn { width: 20px; height: 20px; border: 0px solid #ffff…" at bounding box center [773, 392] width 997 height 657
drag, startPoint x: 421, startPoint y: 302, endPoint x: 1179, endPoint y: 246, distance: 760.1
click at [1179, 246] on div "UI/UX Designer Agent Design an intuitive, professional, and accessible user int…" at bounding box center [953, 508] width 1093 height 720
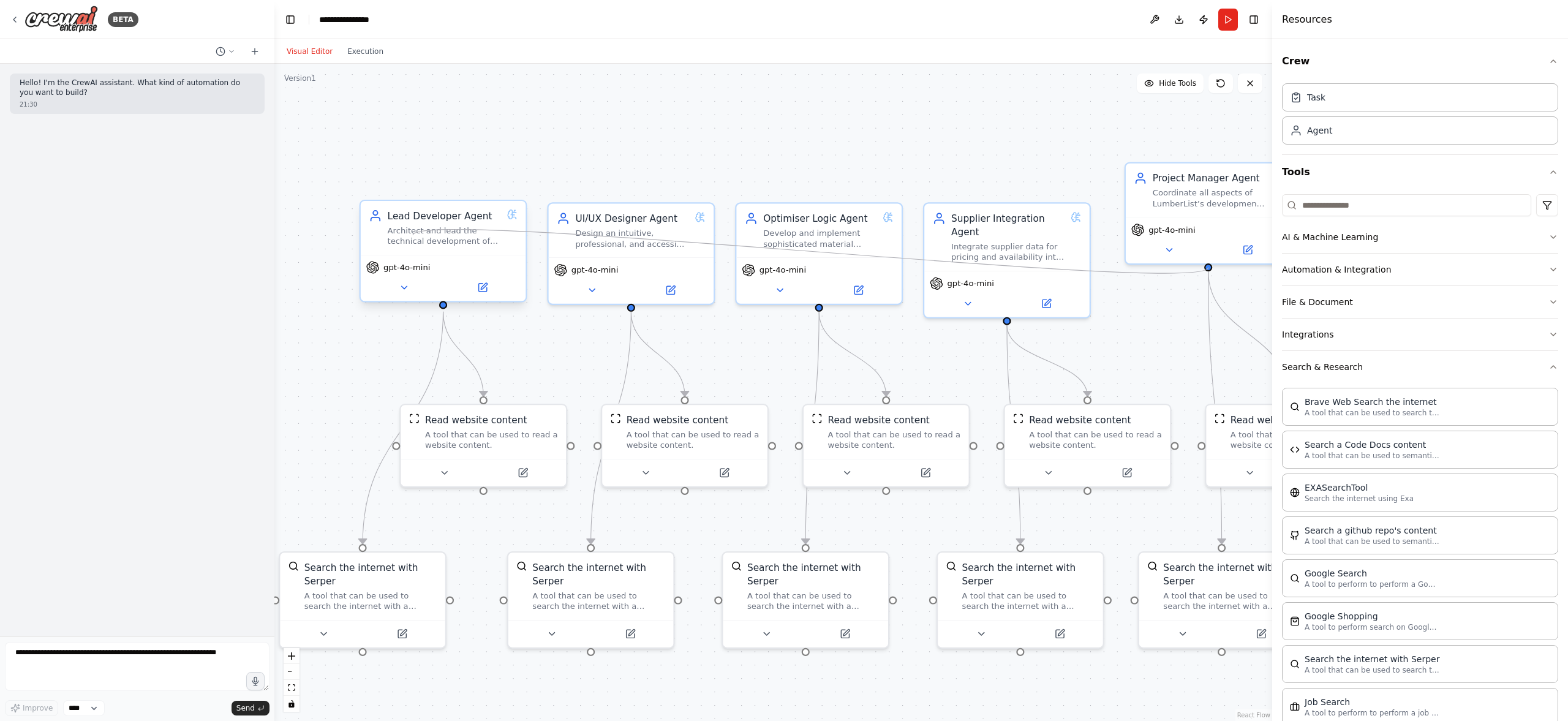
drag, startPoint x: 1144, startPoint y: 271, endPoint x: 413, endPoint y: 235, distance: 731.9
click at [467, 235] on div "UI/UX Designer Agent Design an intuitive, professional, and accessible user int…" at bounding box center [1013, 508] width 1093 height 720
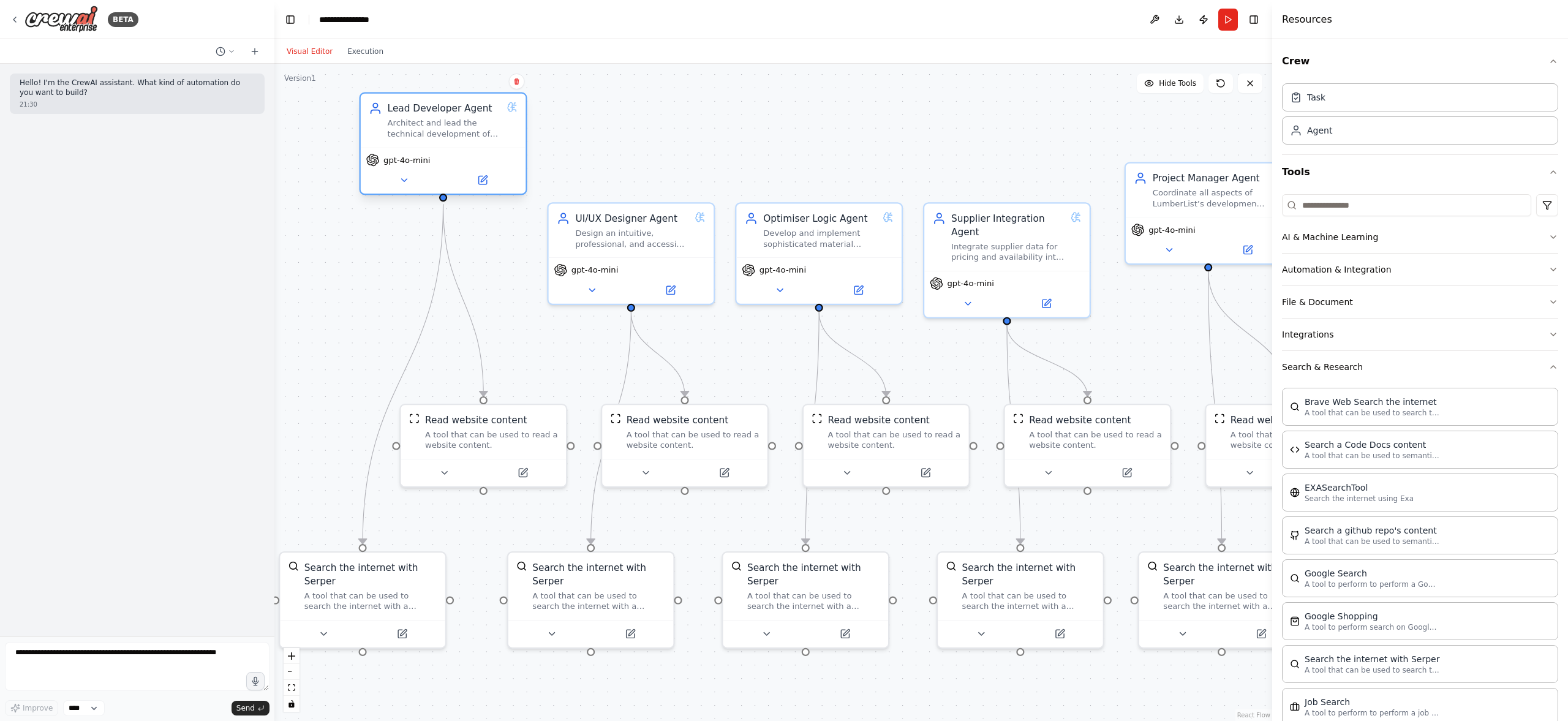
drag, startPoint x: 430, startPoint y: 224, endPoint x: 432, endPoint y: 113, distance: 111.0
click at [432, 113] on div "Lead Developer Agent Architect and lead the technical development of the Lumber…" at bounding box center [444, 120] width 114 height 37
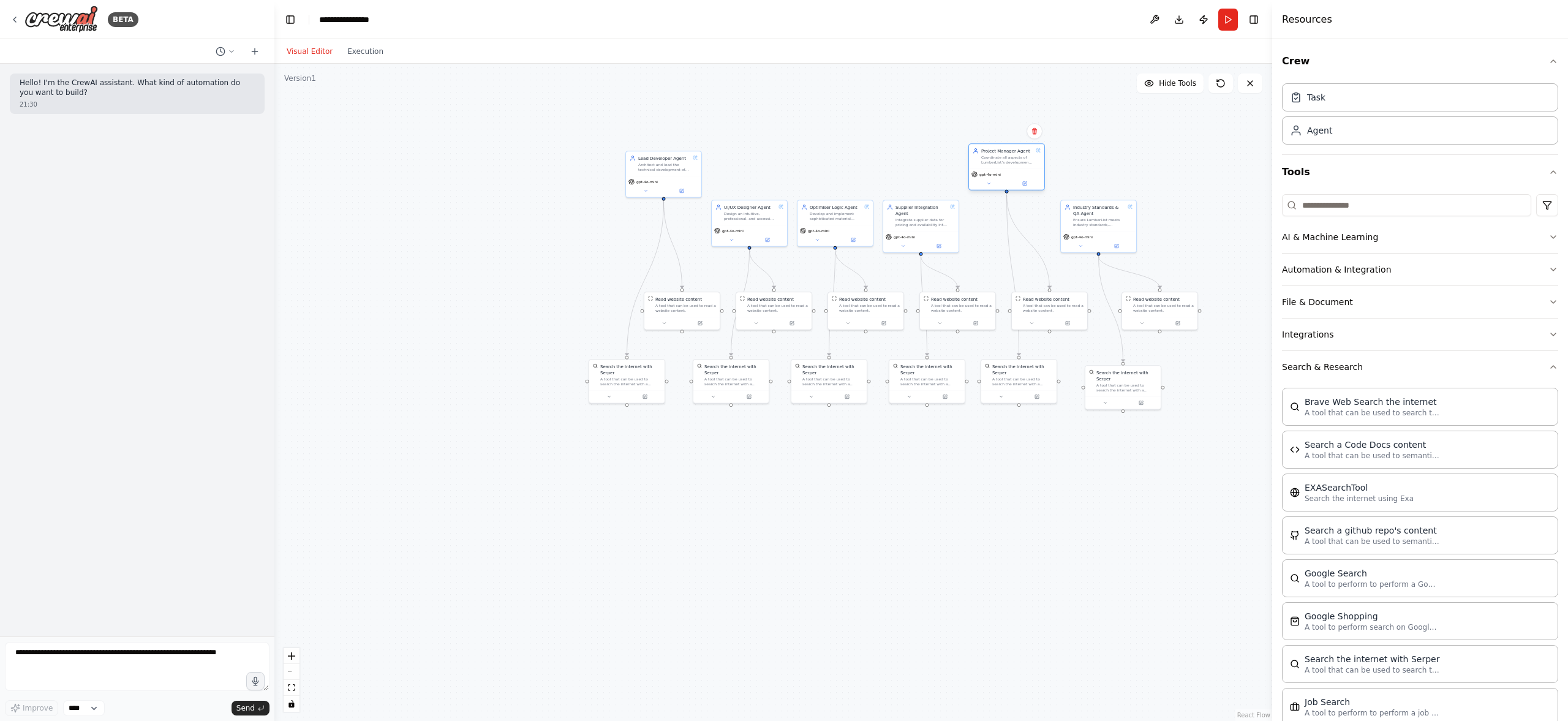
drag, startPoint x: 1015, startPoint y: 202, endPoint x: 1010, endPoint y: 162, distance: 40.3
click at [1010, 162] on div "Project Manager Agent Coordinate all aspects of LumberList’s development to ens…" at bounding box center [1006, 166] width 77 height 47
drag, startPoint x: 665, startPoint y: 198, endPoint x: 1006, endPoint y: 195, distance: 341.0
click at [1006, 195] on div ".deletable-edge-delete-btn { width: 20px; height: 20px; border: 0px solid #ffff…" at bounding box center [924, 340] width 499 height 329
drag, startPoint x: 662, startPoint y: 198, endPoint x: 1008, endPoint y: 193, distance: 346.0
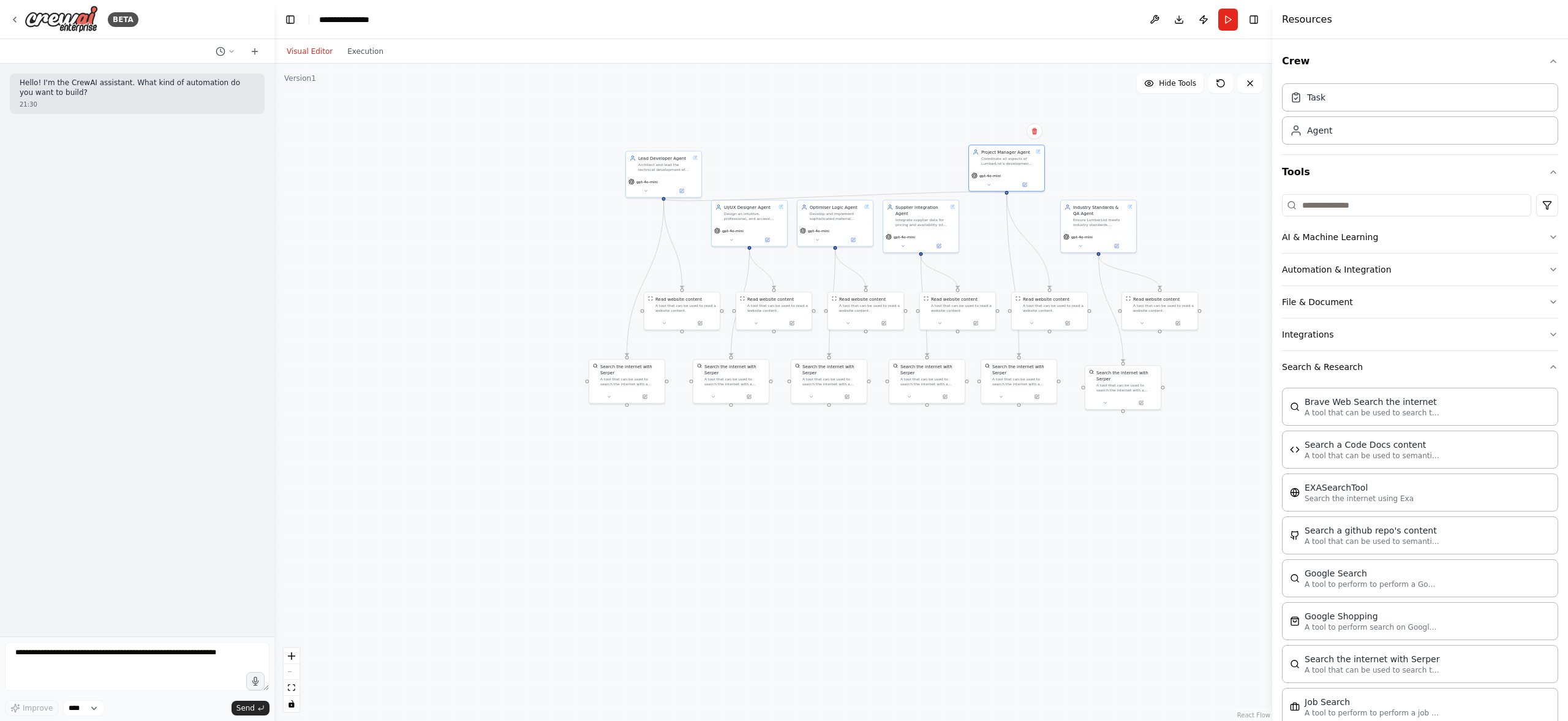
click at [1008, 193] on div ".deletable-edge-delete-btn { width: 20px; height: 20px; border: 0px solid #ffff…" at bounding box center [773, 392] width 997 height 657
drag, startPoint x: 655, startPoint y: 175, endPoint x: 493, endPoint y: 185, distance: 162.3
click at [493, 185] on div "Lead Developer Agent Architect and lead the technical development of the Lumber…" at bounding box center [498, 185] width 77 height 47
drag, startPoint x: 1027, startPoint y: 158, endPoint x: 1070, endPoint y: 141, distance: 46.2
click at [1070, 141] on div "Project Manager Agent Coordinate all aspects of LumberList’s development to ens…" at bounding box center [1055, 131] width 75 height 24
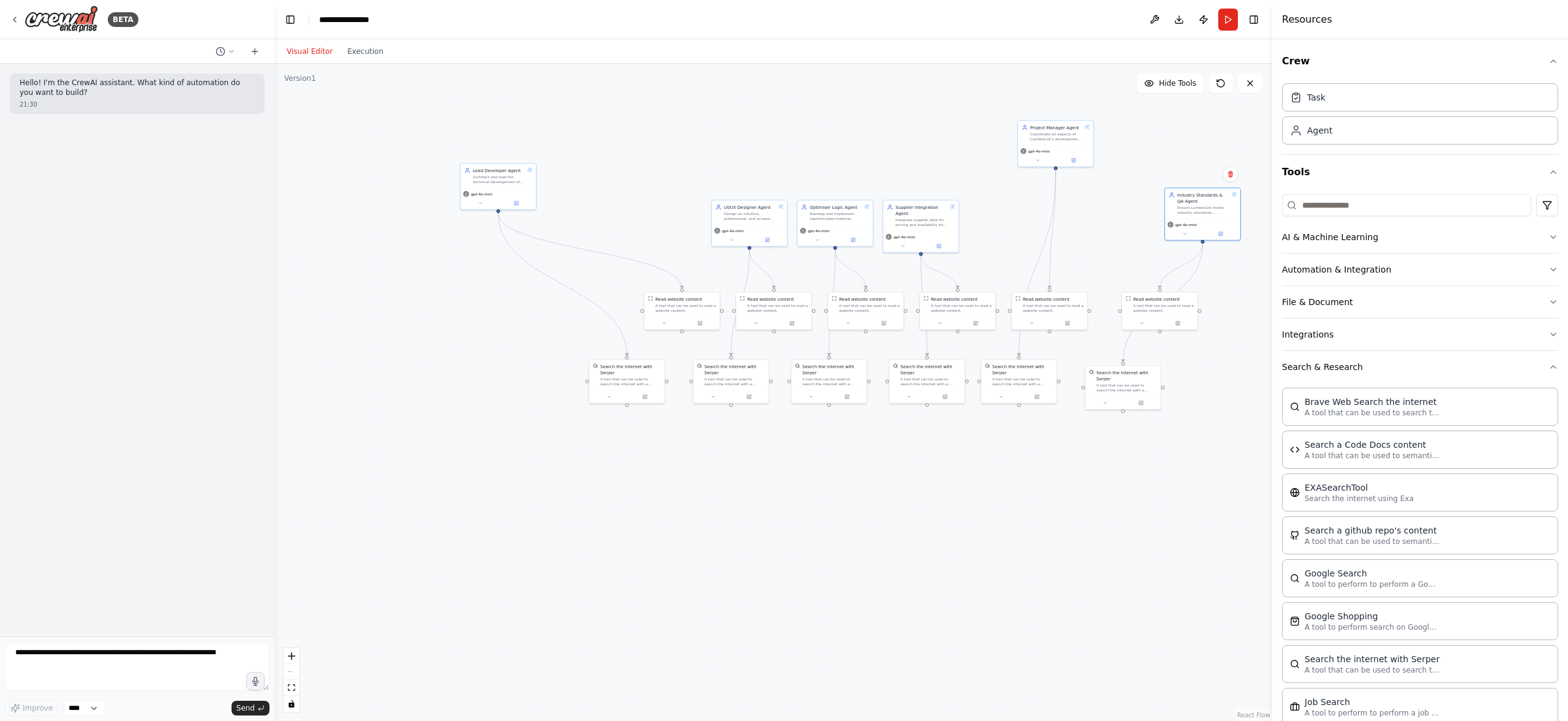
drag, startPoint x: 1107, startPoint y: 222, endPoint x: 1149, endPoint y: 226, distance: 42.2
click at [1201, 208] on div "Ensure LumberList meets industry standards, regulatory compliance, and high qua…" at bounding box center [1203, 210] width 52 height 10
drag, startPoint x: 727, startPoint y: 221, endPoint x: 709, endPoint y: 222, distance: 18.0
click at [709, 222] on div "UI/UX Designer Agent Design an intuitive, professional, and accessible user int…" at bounding box center [731, 211] width 75 height 24
drag, startPoint x: 921, startPoint y: 229, endPoint x: 959, endPoint y: 229, distance: 38.0
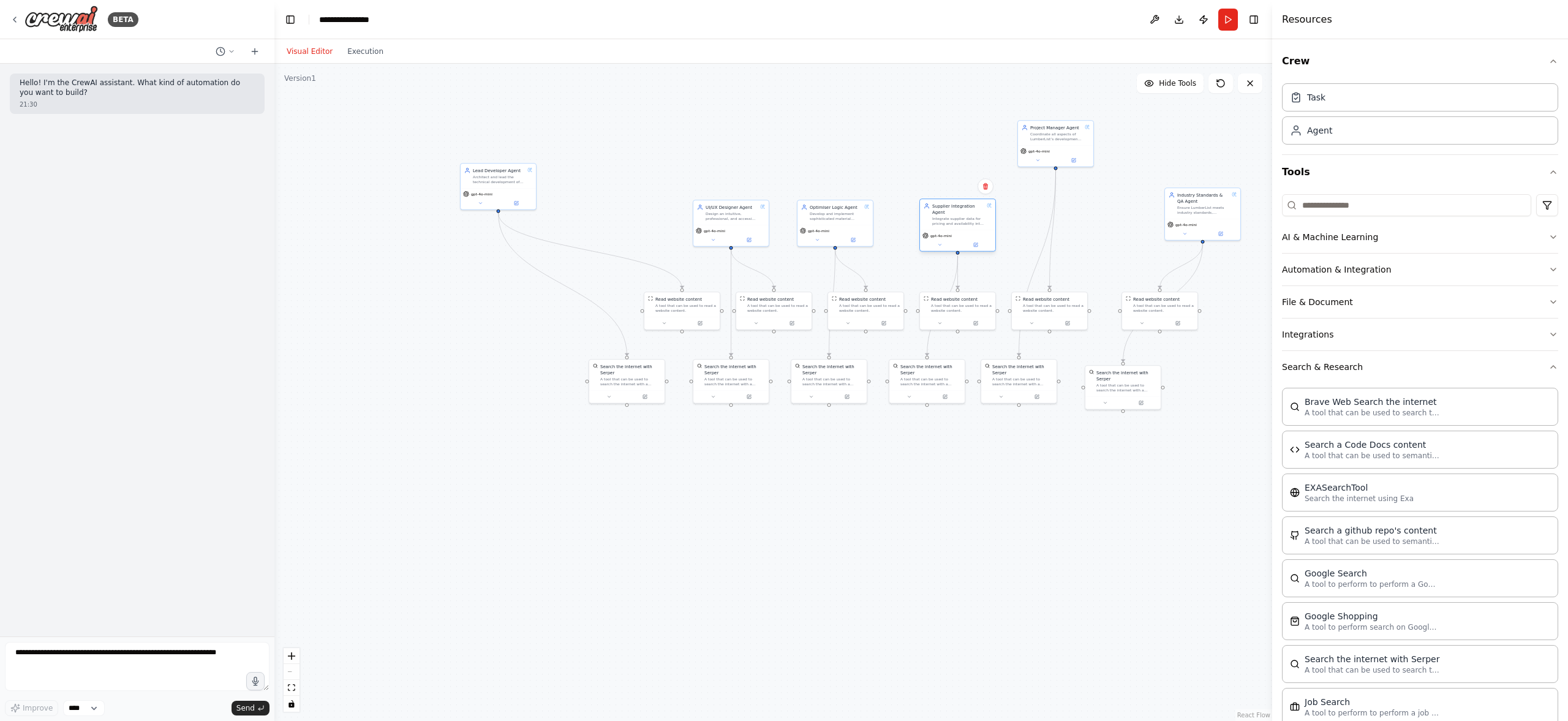
click at [959, 229] on div "Supplier Integration Agent Integrate supplier data for pricing and availability…" at bounding box center [957, 214] width 75 height 30
click at [825, 213] on div "Develop and implement sophisticated material optimisation algorithms for Lumber…" at bounding box center [841, 215] width 52 height 10
drag, startPoint x: 498, startPoint y: 211, endPoint x: 502, endPoint y: 204, distance: 8.1
click at [502, 204] on div "Lead Developer Agent Architect and lead the technical development of the Lumber…" at bounding box center [498, 185] width 77 height 47
click at [293, 544] on icon "toggle interactivity" at bounding box center [291, 704] width 6 height 8
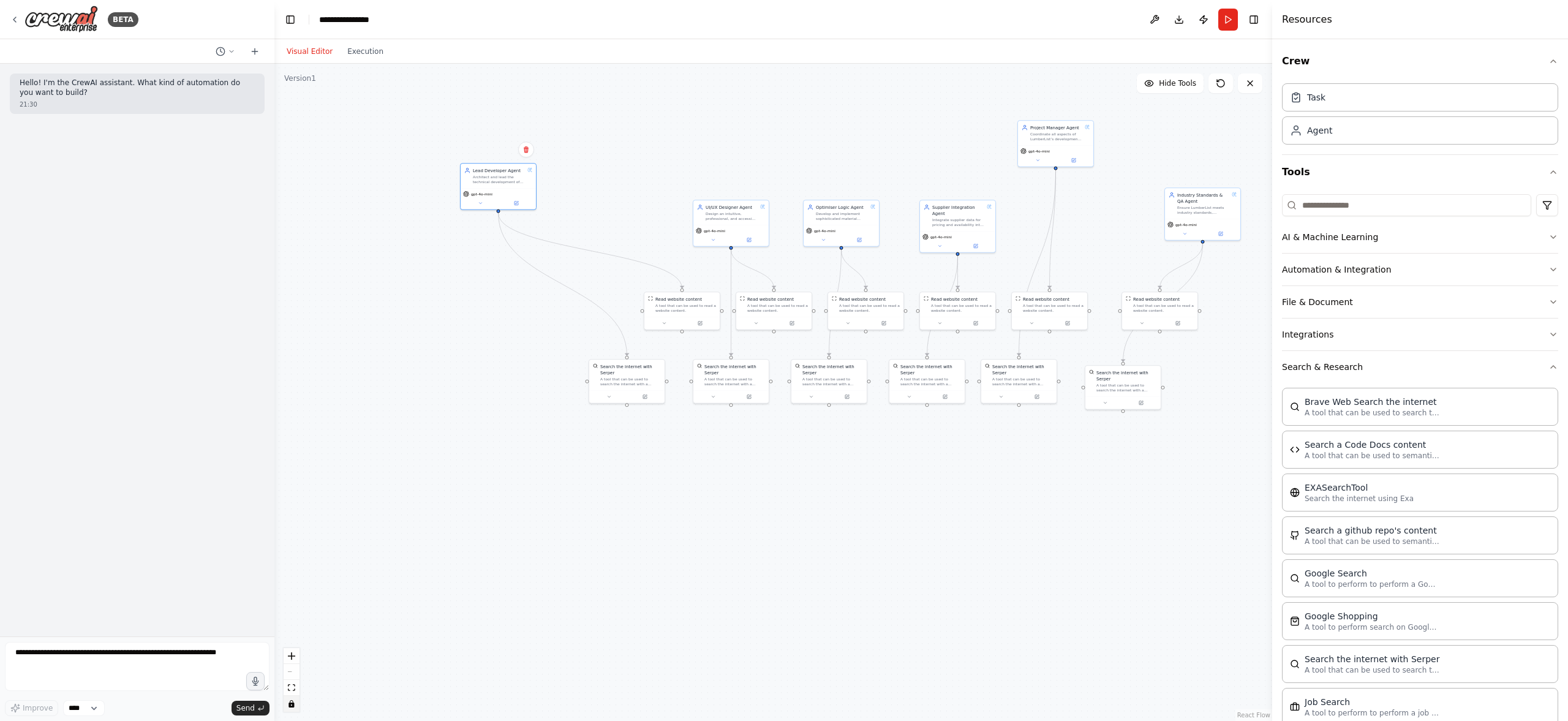
drag, startPoint x: 496, startPoint y: 210, endPoint x: 570, endPoint y: 220, distance: 74.7
click at [580, 223] on div ".deletable-edge-delete-btn { width: 20px; height: 20px; border: 0px solid #ffff…" at bounding box center [773, 392] width 997 height 657
click at [499, 212] on div at bounding box center [498, 211] width 3 height 3
drag, startPoint x: 499, startPoint y: 212, endPoint x: 459, endPoint y: 425, distance: 216.7
click at [478, 392] on div ".deletable-edge-delete-btn { width: 20px; height: 20px; border: 0px solid #ffff…" at bounding box center [773, 392] width 997 height 657
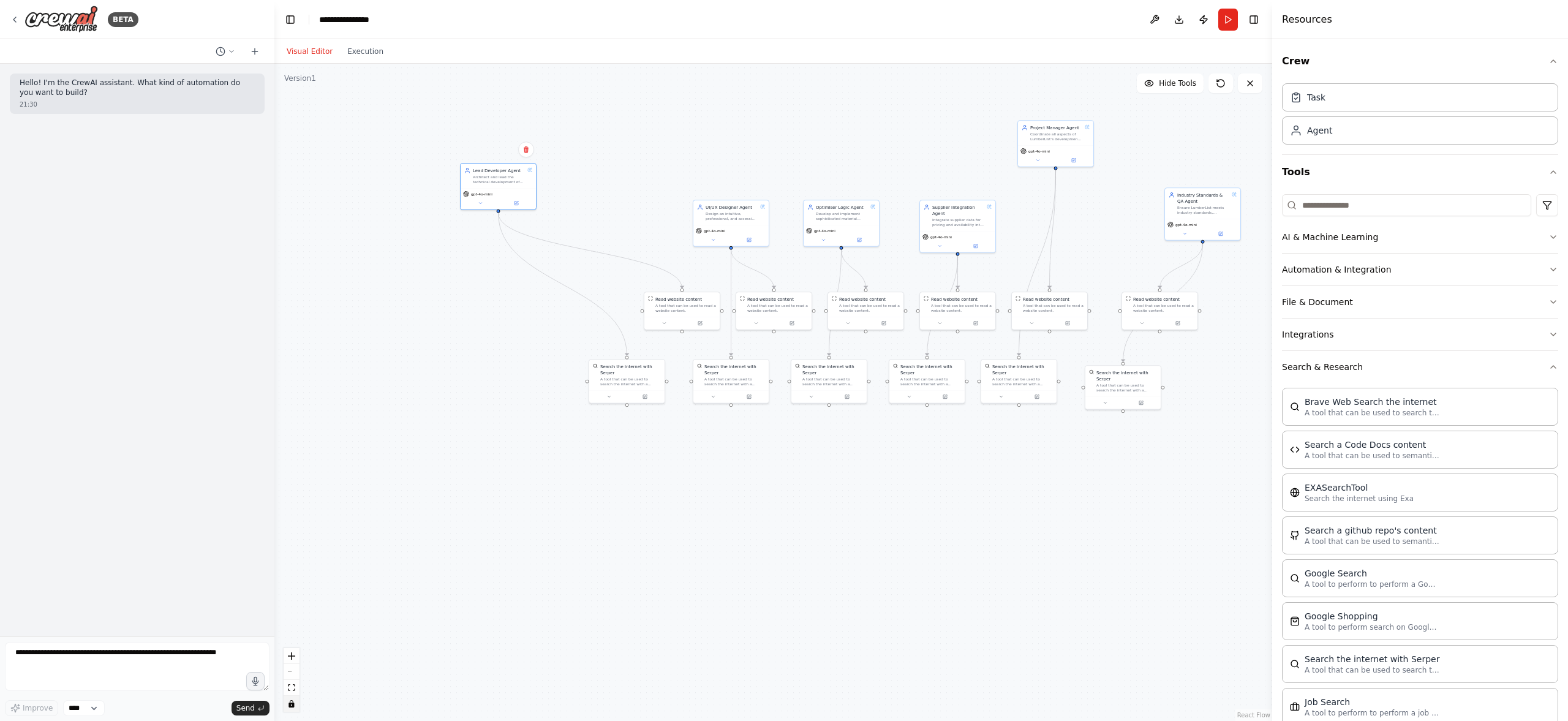
click at [300, 544] on div ".deletable-edge-delete-btn { width: 20px; height: 20px; border: 0px solid #ffff…" at bounding box center [773, 392] width 997 height 657
click at [295, 544] on icon "toggle interactivity" at bounding box center [291, 704] width 8 height 8
drag, startPoint x: 498, startPoint y: 211, endPoint x: 1055, endPoint y: 170, distance: 558.5
click at [1055, 170] on div ".deletable-edge-delete-btn { width: 20px; height: 20px; border: 0px solid #ffff…" at bounding box center [773, 392] width 997 height 657
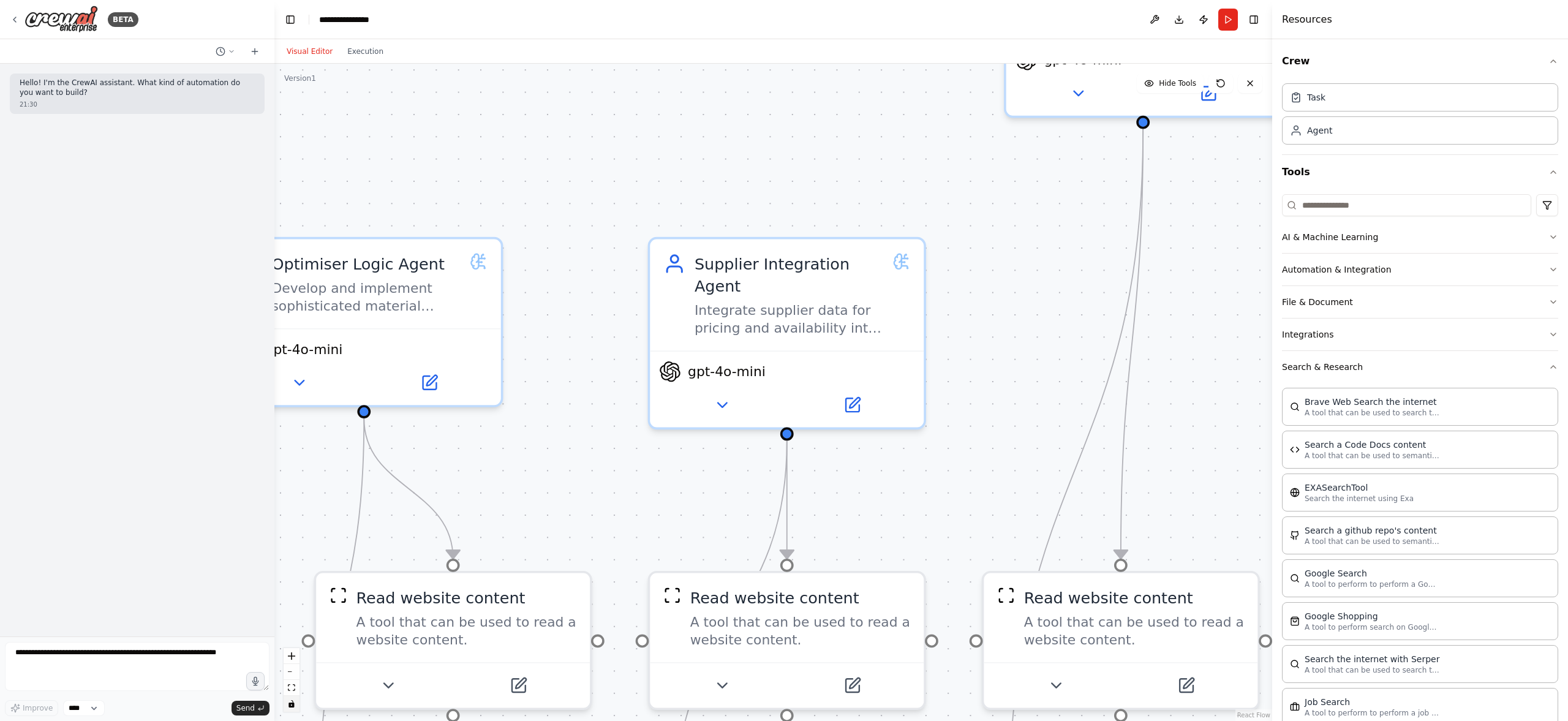
drag, startPoint x: 924, startPoint y: 235, endPoint x: 1098, endPoint y: 474, distance: 295.6
click at [1098, 474] on div ".deletable-edge-delete-btn { width: 20px; height: 20px; border: 0px solid #ffff…" at bounding box center [773, 392] width 997 height 657
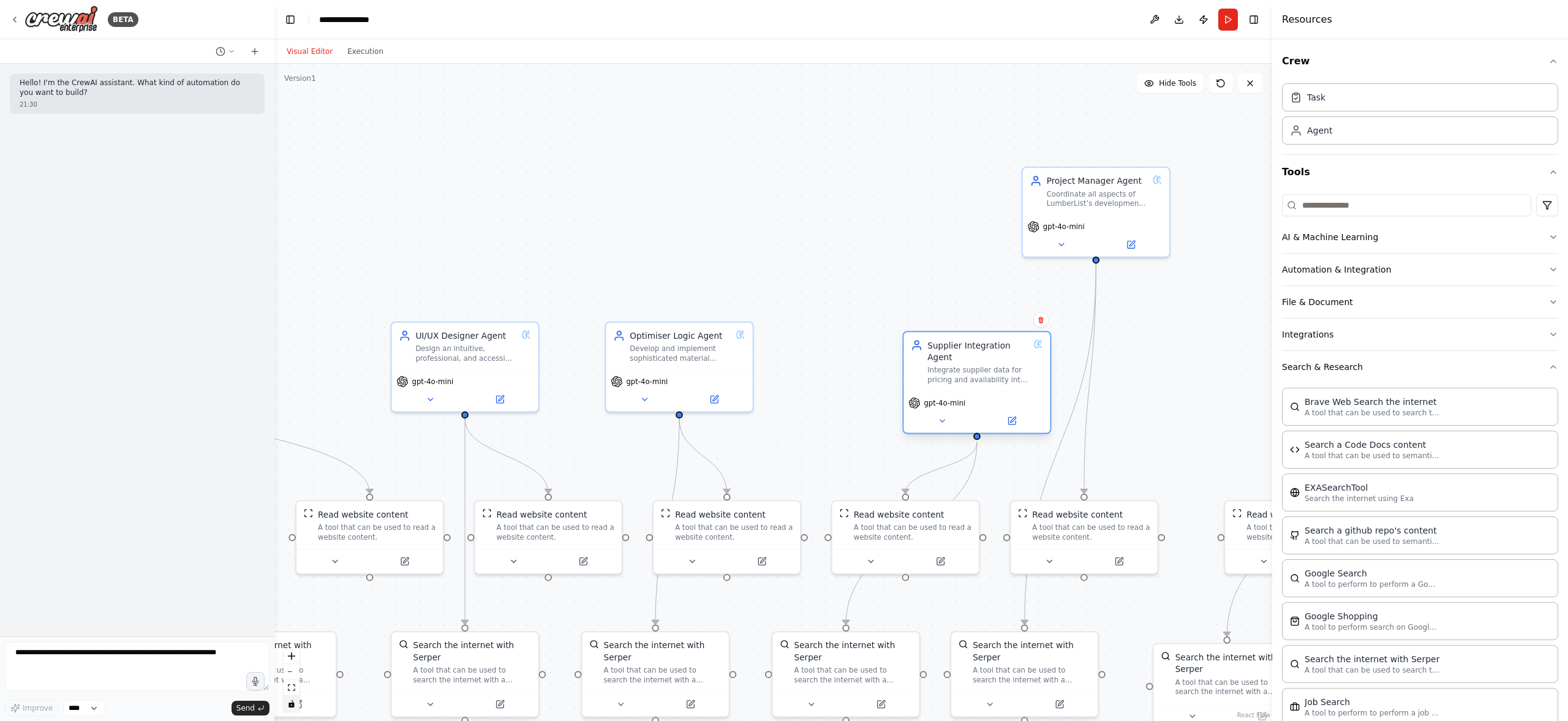
drag, startPoint x: 910, startPoint y: 355, endPoint x: 918, endPoint y: 366, distance: 13.6
click at [927, 366] on div "Integrate supplier data for pricing and availability into LumberList using APIs…" at bounding box center [977, 374] width 101 height 19
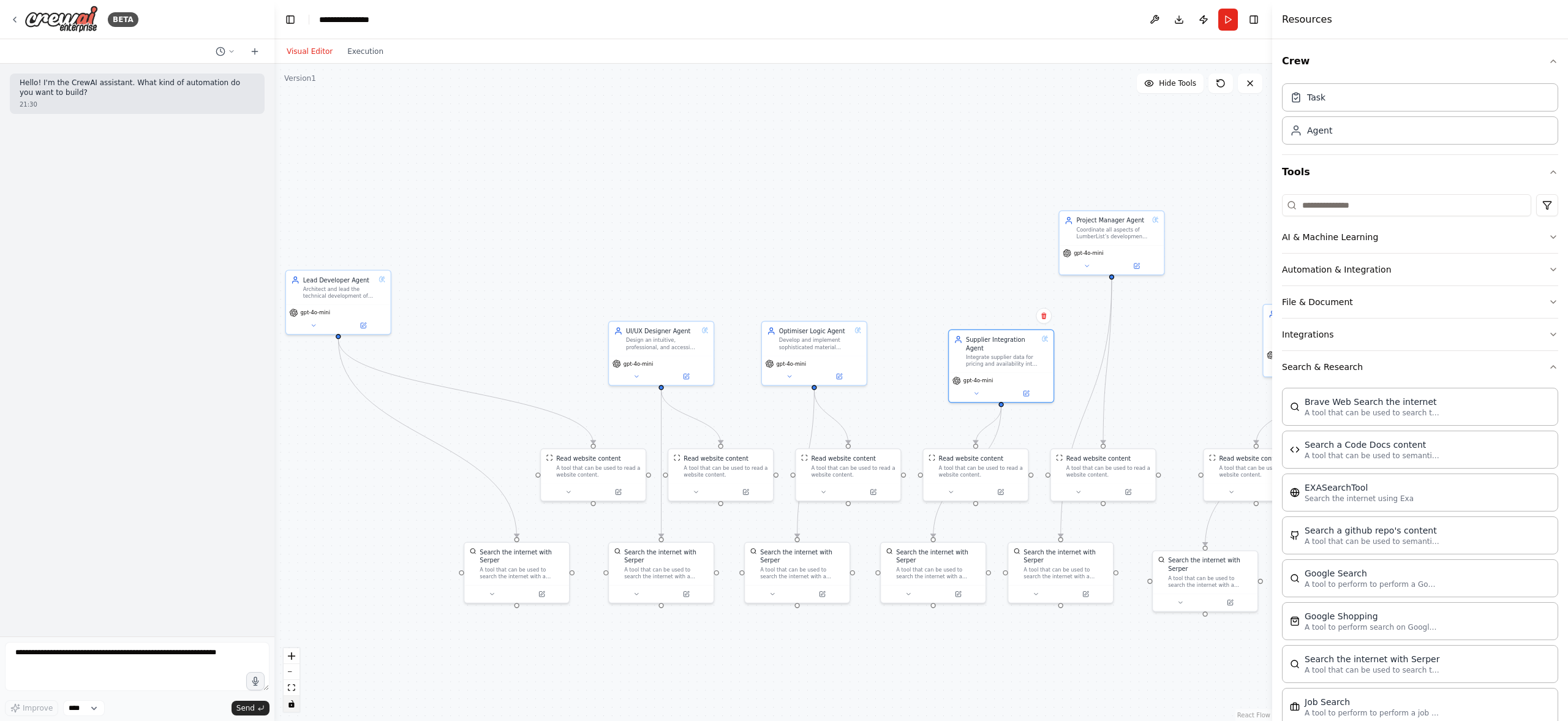
drag, startPoint x: 444, startPoint y: 310, endPoint x: 508, endPoint y: 296, distance: 65.5
click at [508, 296] on div ".deletable-edge-delete-btn { width: 20px; height: 20px; border: 0px solid #ffff…" at bounding box center [773, 392] width 997 height 657
drag, startPoint x: 338, startPoint y: 336, endPoint x: 1112, endPoint y: 278, distance: 776.2
click at [1112, 278] on div ".deletable-edge-delete-btn { width: 20px; height: 20px; border: 0px solid #ffff…" at bounding box center [773, 392] width 997 height 657
drag, startPoint x: 338, startPoint y: 336, endPoint x: 1089, endPoint y: 224, distance: 759.3
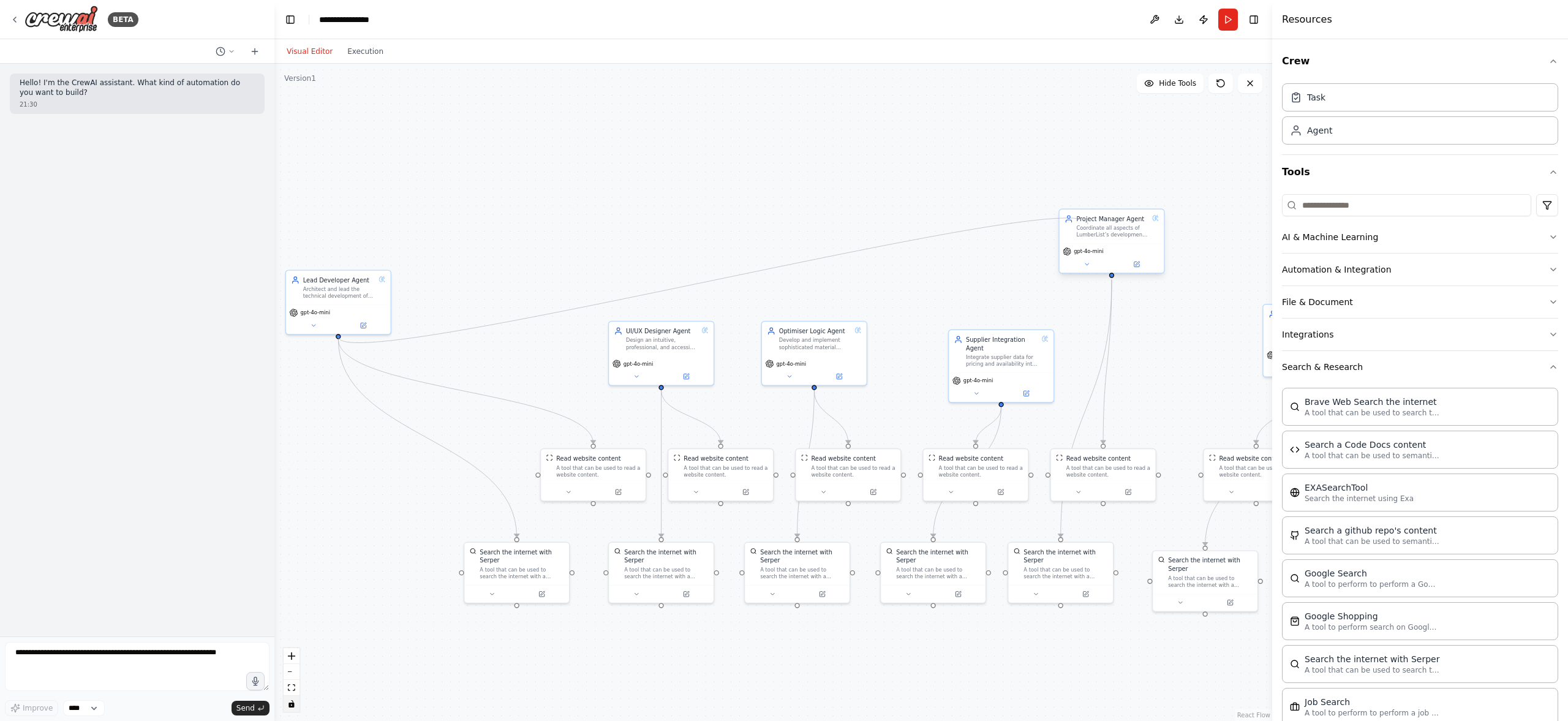
click at [1089, 287] on div "UI/UX Designer Agent Design an intuitive, professional, and accessible user int…" at bounding box center [928, 515] width 692 height 456
click at [137, 544] on form "Improve **** Send" at bounding box center [137, 678] width 274 height 84
click at [137, 544] on textarea at bounding box center [137, 666] width 265 height 49
paste textarea "**********"
type textarea "**********"
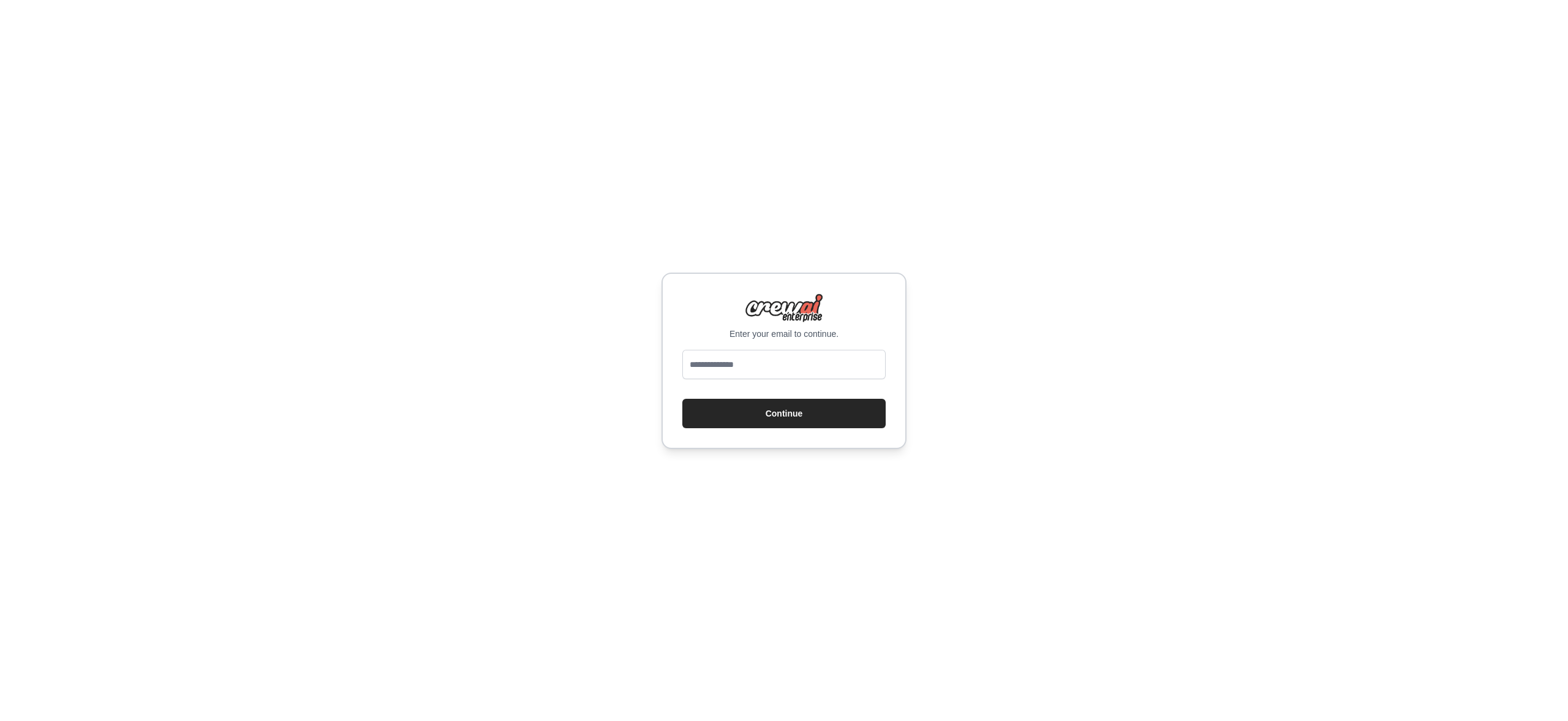
click at [789, 380] on div at bounding box center [784, 367] width 203 height 35
click at [787, 373] on input "email" at bounding box center [784, 364] width 203 height 30
type input "**********"
click at [819, 414] on button "Continue" at bounding box center [784, 413] width 203 height 30
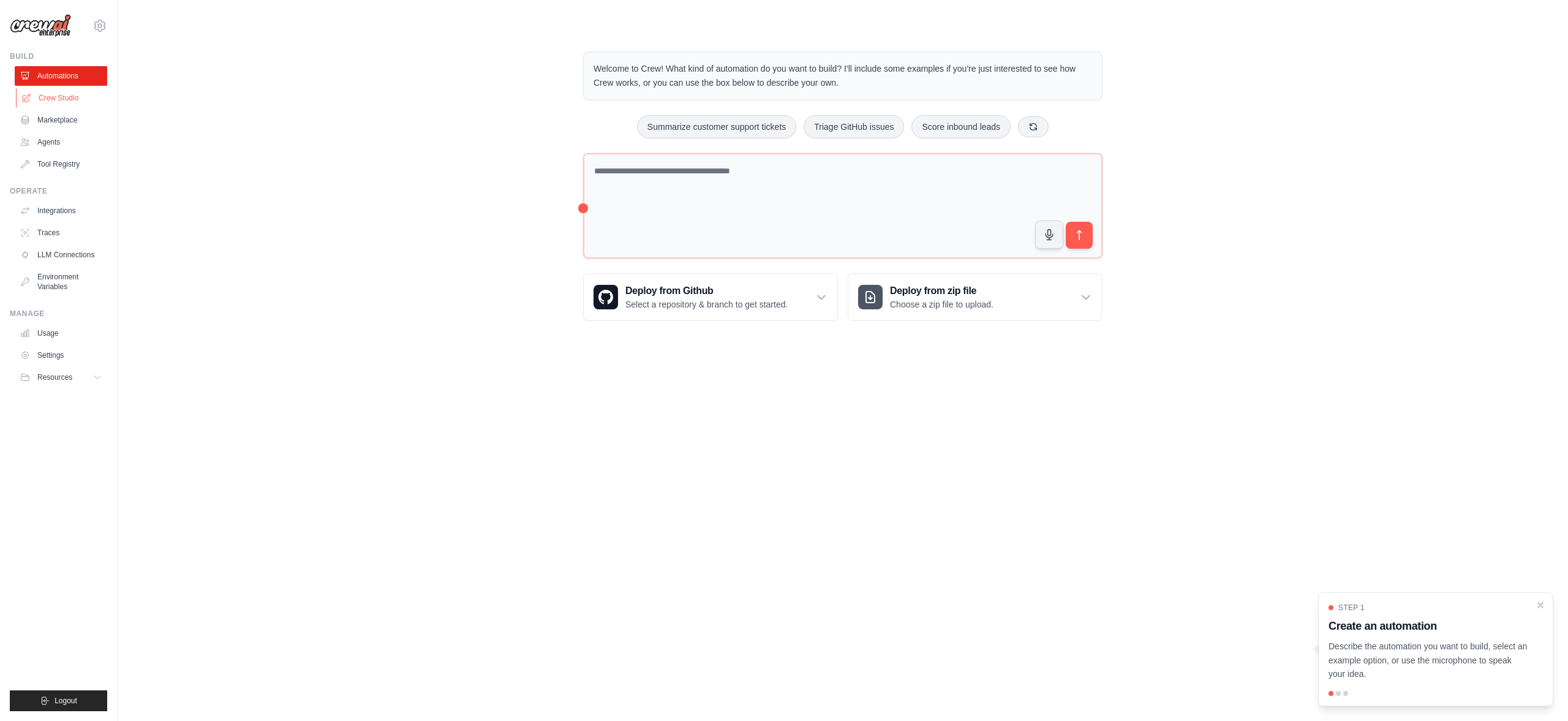
click at [65, 95] on link "Crew Studio" at bounding box center [62, 98] width 93 height 19
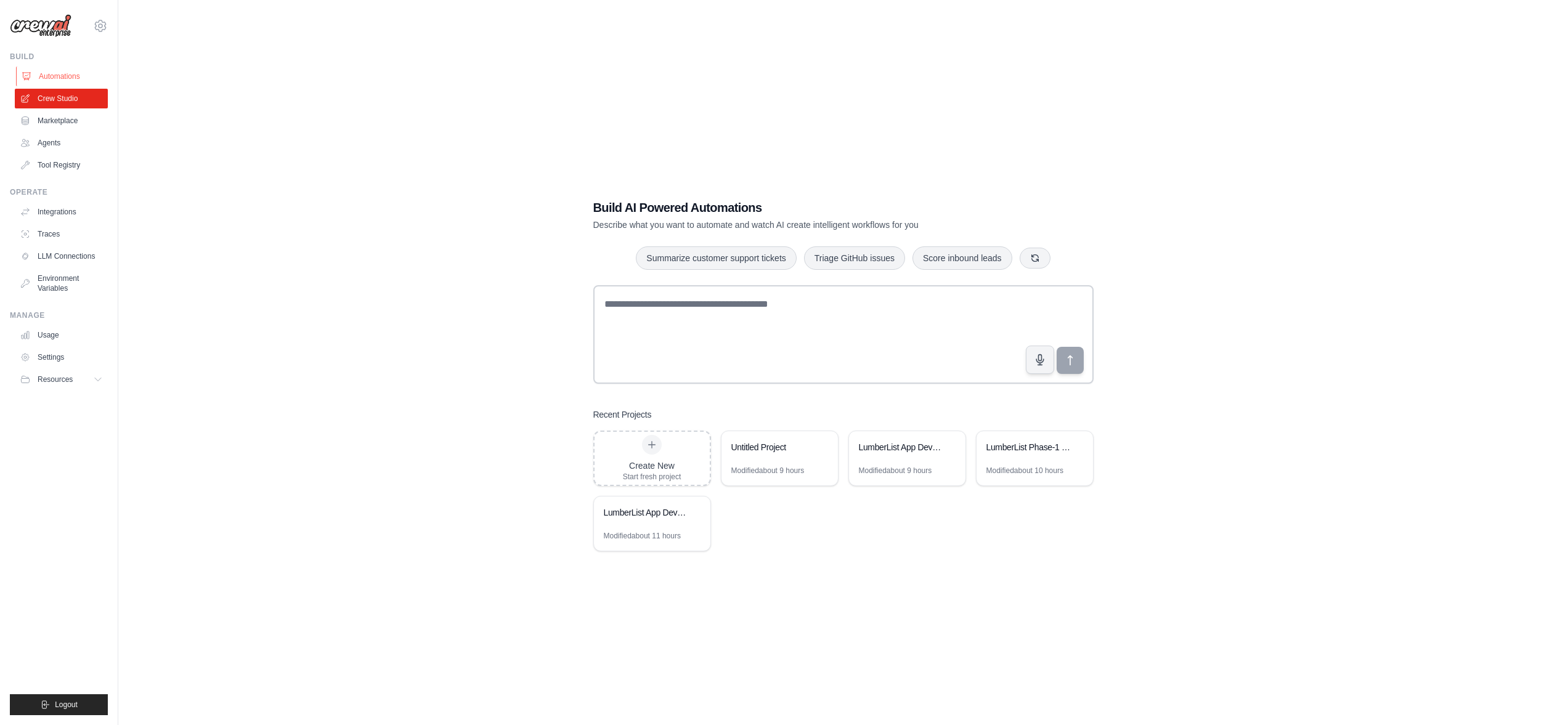
click at [61, 78] on link "Automations" at bounding box center [63, 76] width 93 height 19
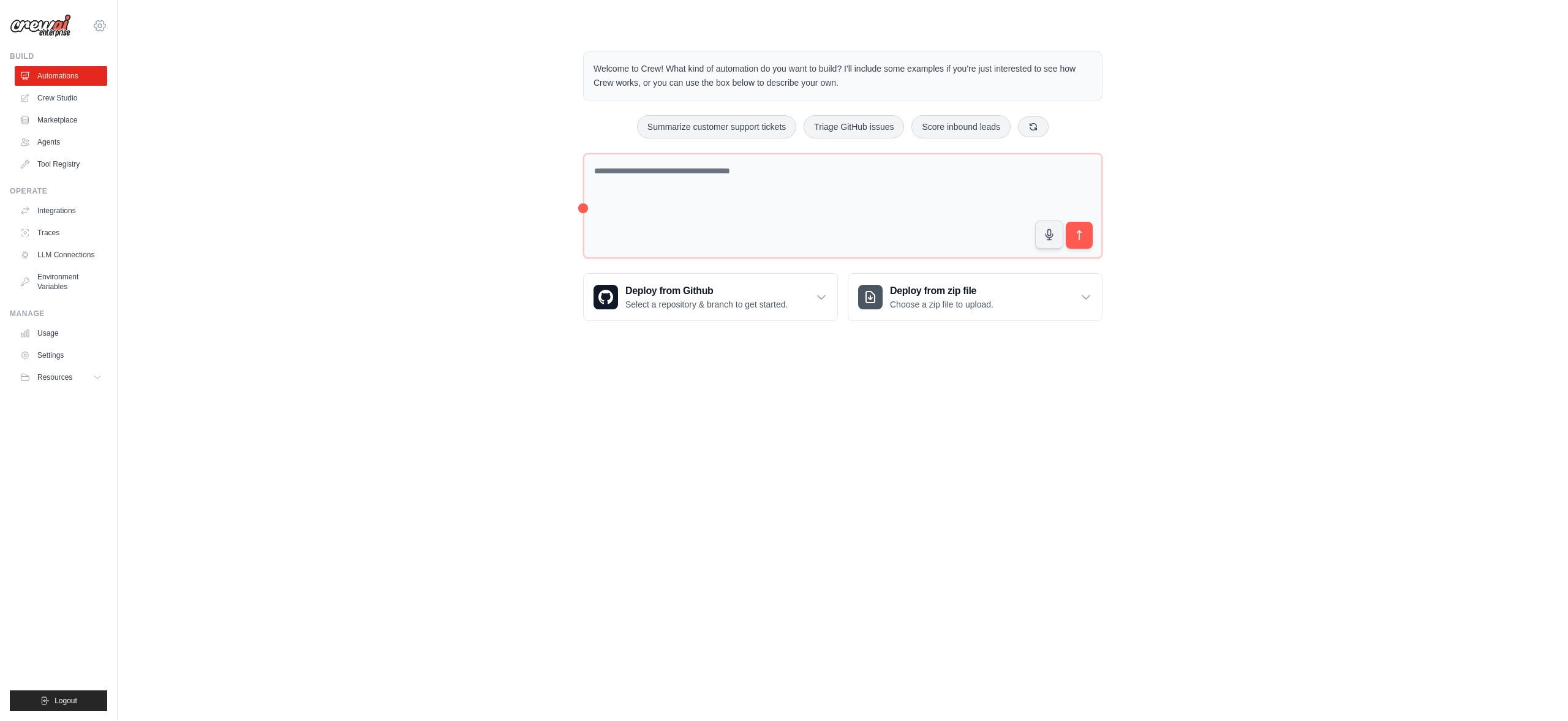
click at [106, 28] on icon at bounding box center [99, 26] width 15 height 15
click at [167, 229] on div "Welcome to Crew! What kind of automation do you want to build? I'll include som…" at bounding box center [843, 186] width 1411 height 309
click at [100, 21] on icon at bounding box center [99, 26] width 15 height 15
click at [517, 160] on div "Welcome to Crew! What kind of automation do you want to build? I'll include som…" at bounding box center [843, 186] width 1411 height 309
